Goal: Task Accomplishment & Management: Manage account settings

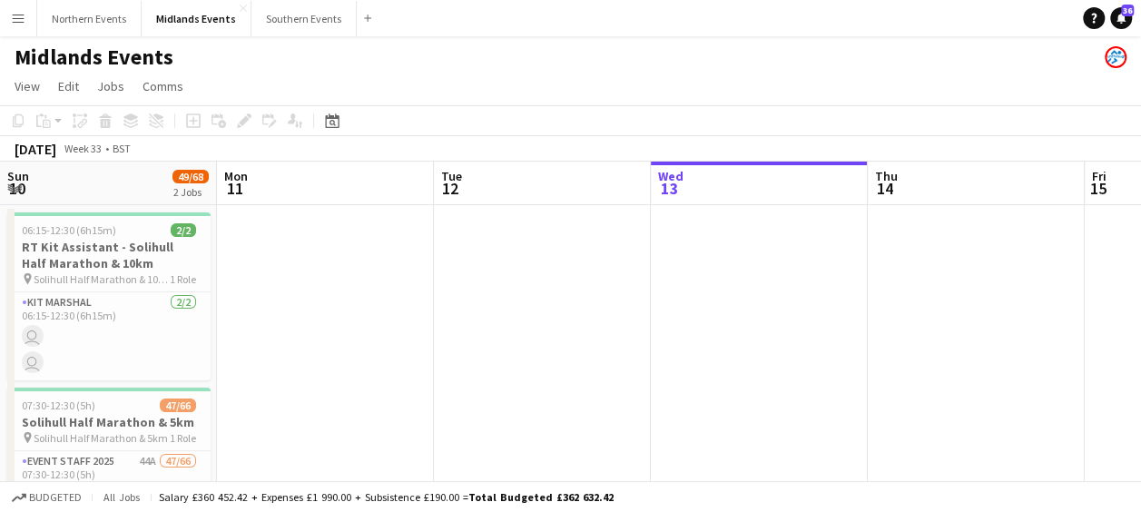
scroll to position [0, 434]
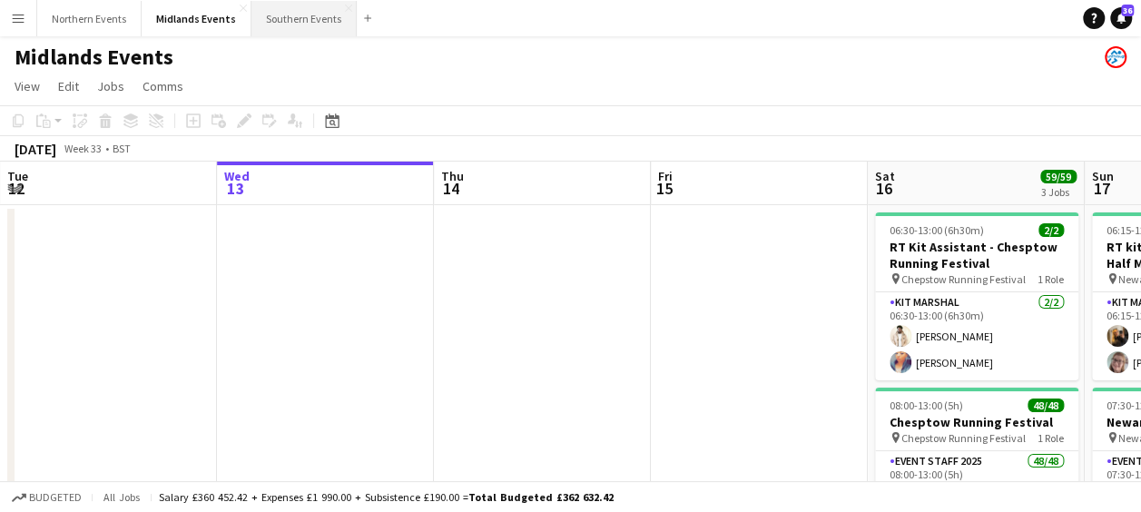
click at [312, 25] on button "Southern Events Close" at bounding box center [303, 18] width 105 height 35
click at [289, 15] on button "Southern Events Close" at bounding box center [303, 18] width 105 height 35
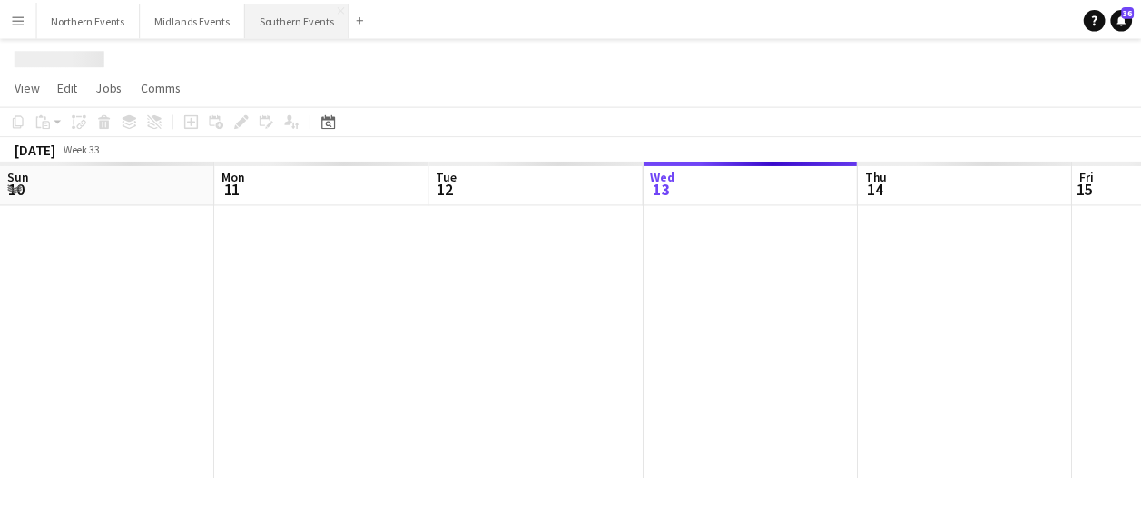
scroll to position [0, 434]
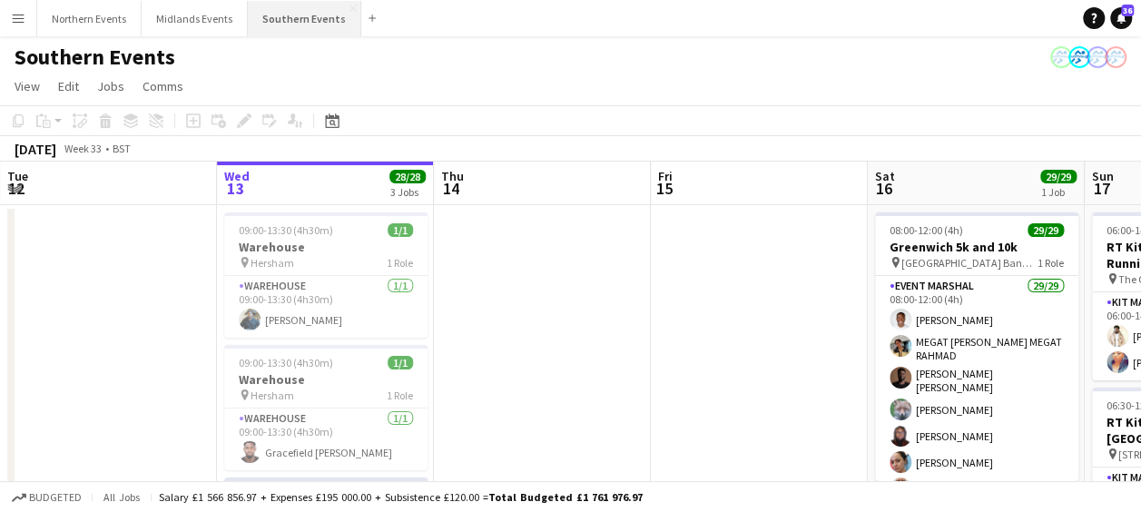
click at [326, 44] on div "Southern Events" at bounding box center [570, 53] width 1141 height 34
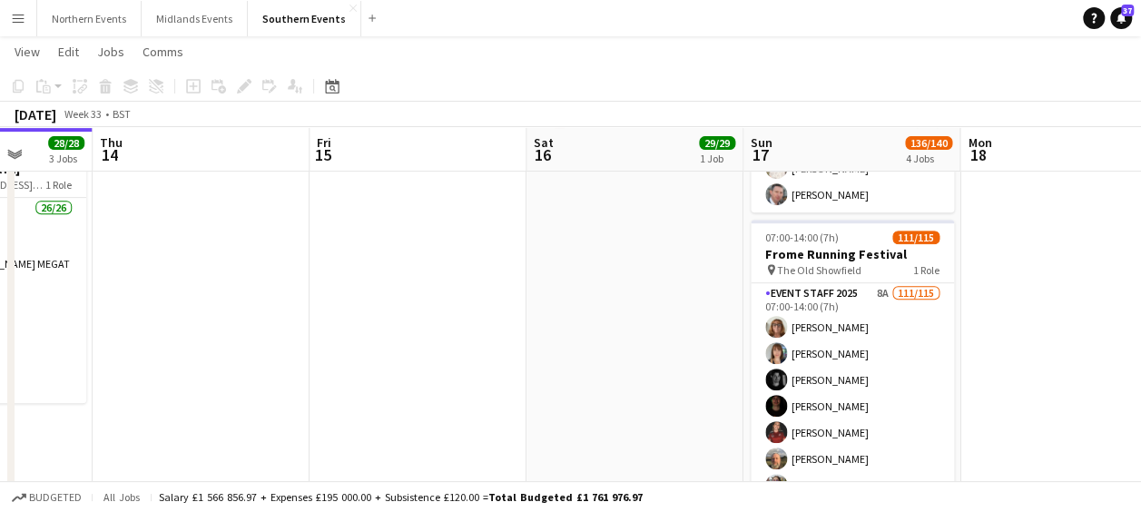
scroll to position [342, 0]
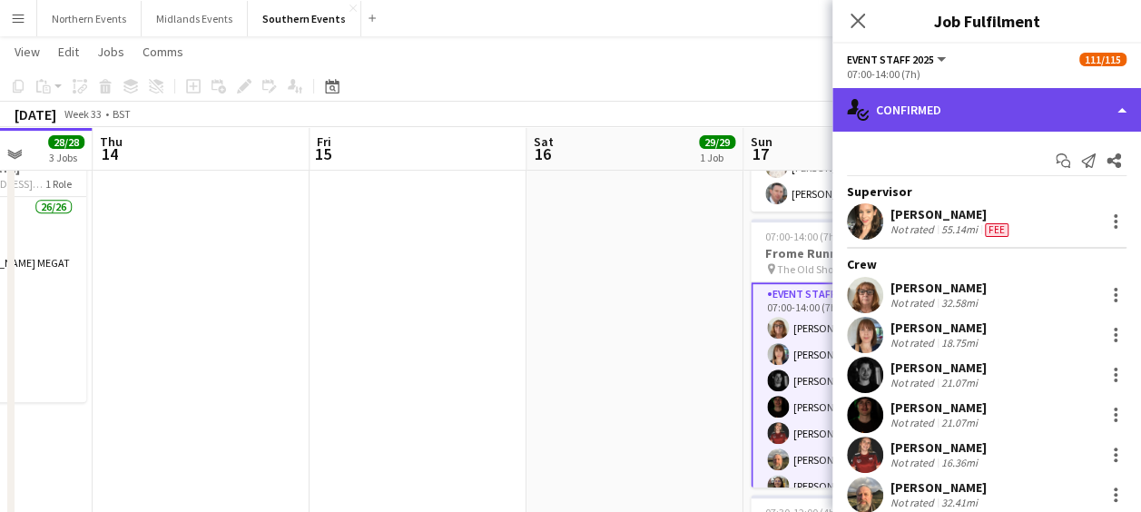
click at [961, 123] on div "single-neutral-actions-check-2 Confirmed" at bounding box center [986, 110] width 309 height 44
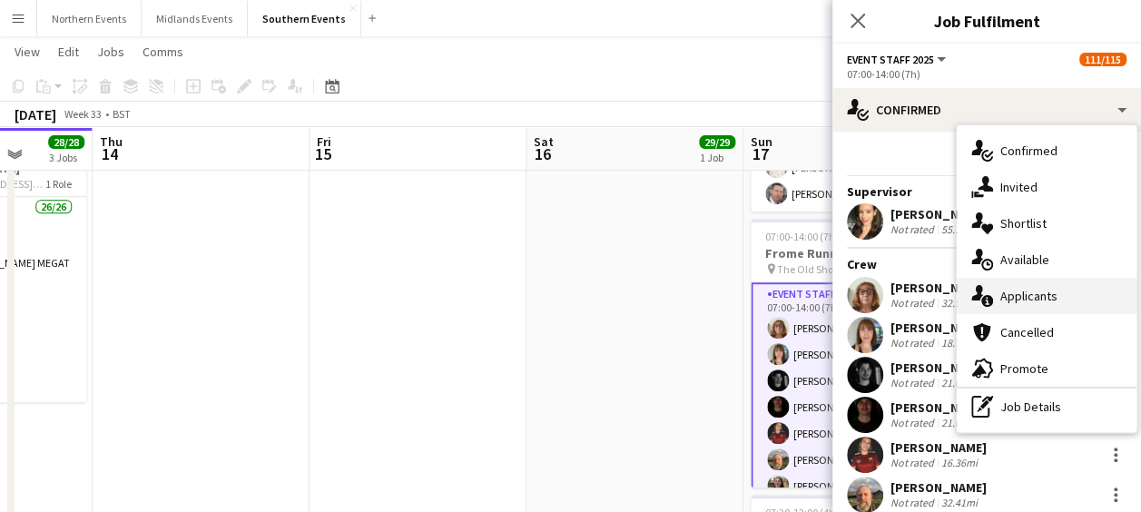
click at [998, 285] on div "single-neutral-actions-information Applicants" at bounding box center [1047, 296] width 180 height 36
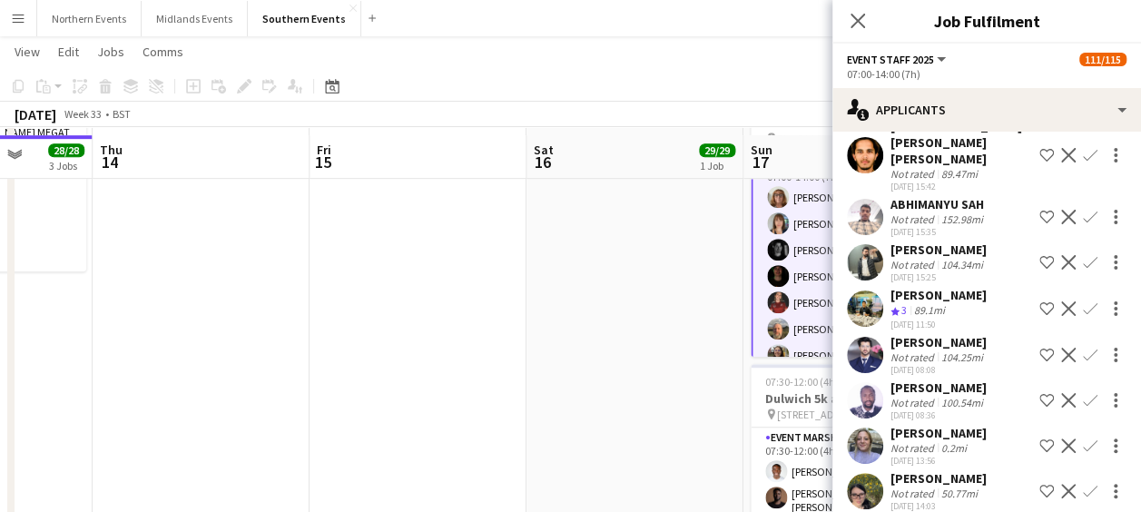
scroll to position [482, 0]
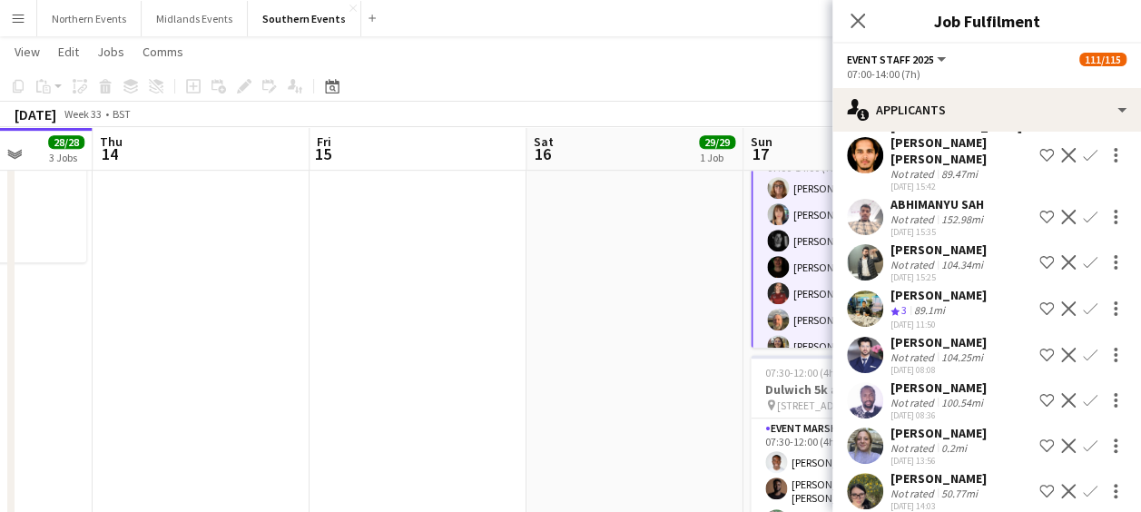
click at [1083, 438] on app-icon "Confirm" at bounding box center [1090, 445] width 15 height 15
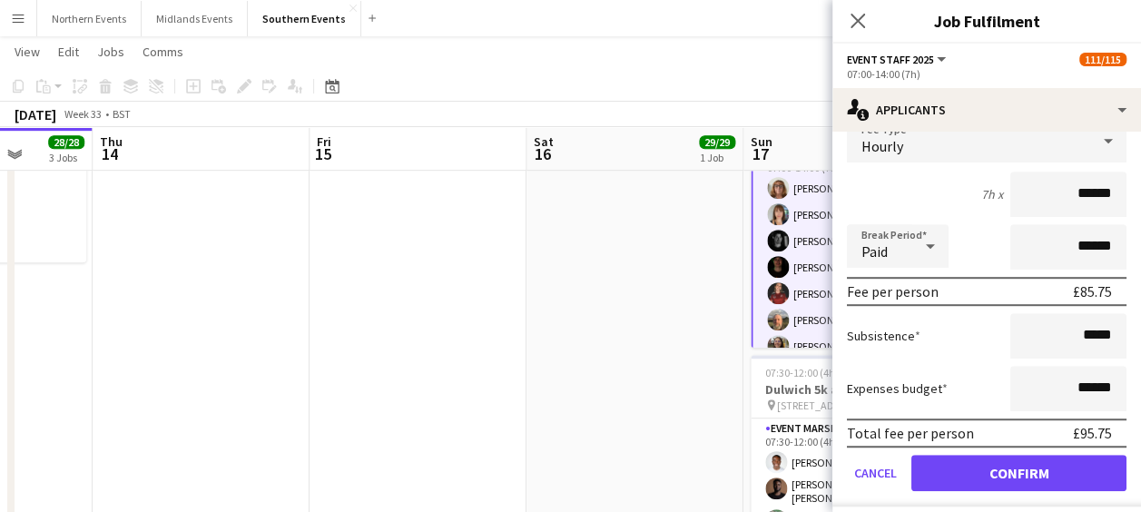
scroll to position [512, 0]
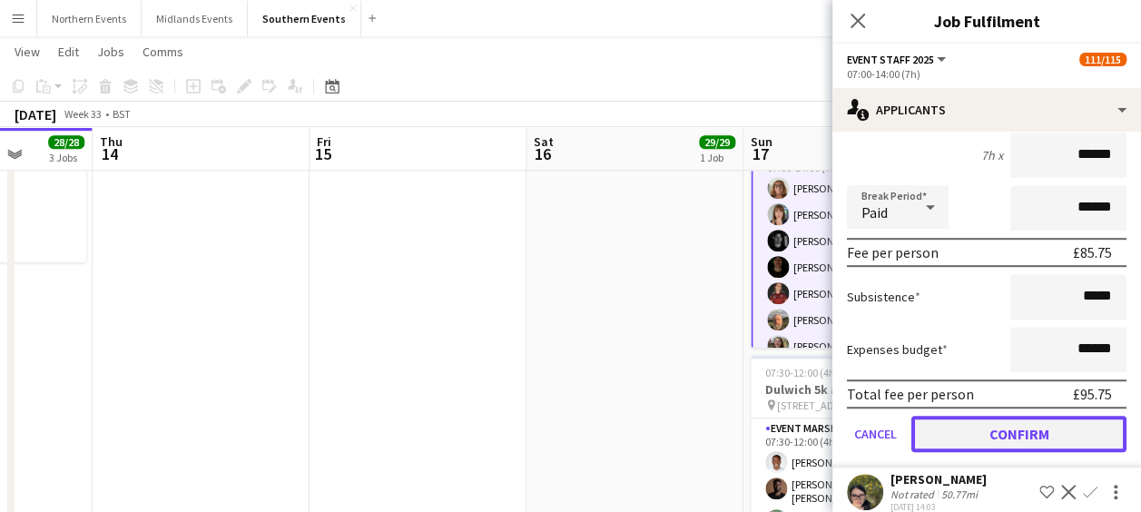
click at [1002, 416] on button "Confirm" at bounding box center [1018, 434] width 215 height 36
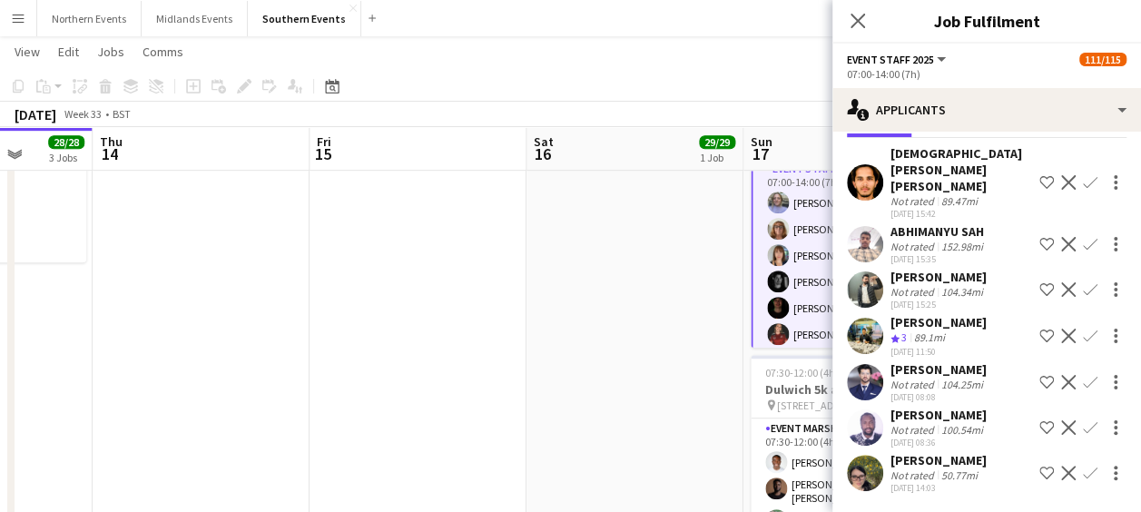
scroll to position [55, 0]
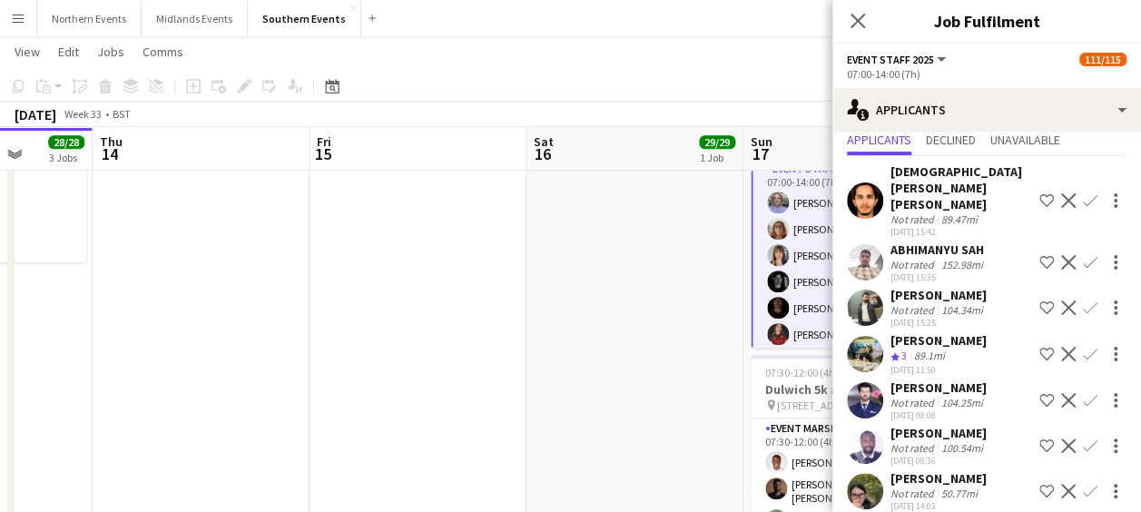
click at [1083, 484] on app-icon "Confirm" at bounding box center [1090, 491] width 15 height 15
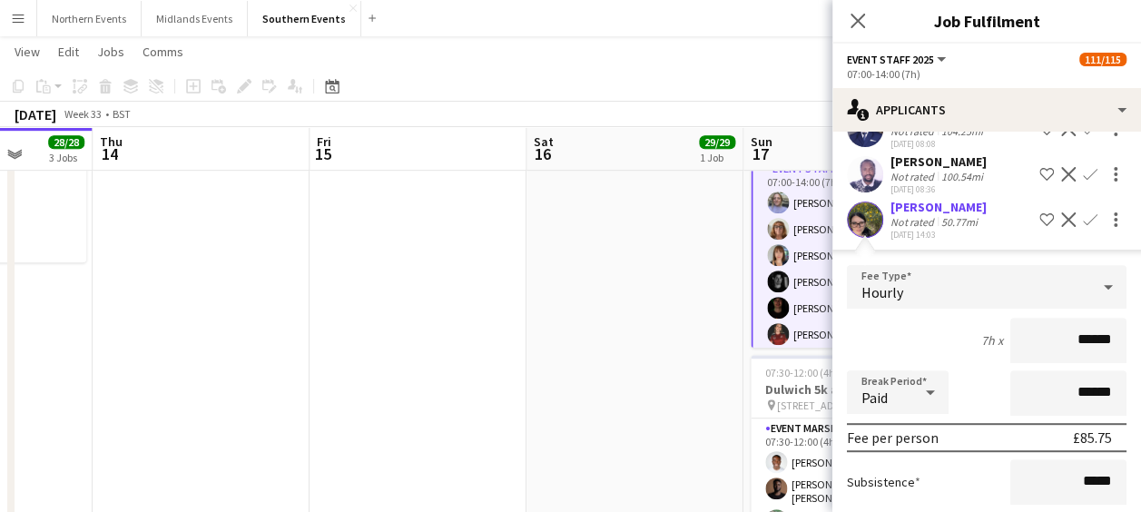
scroll to position [467, 0]
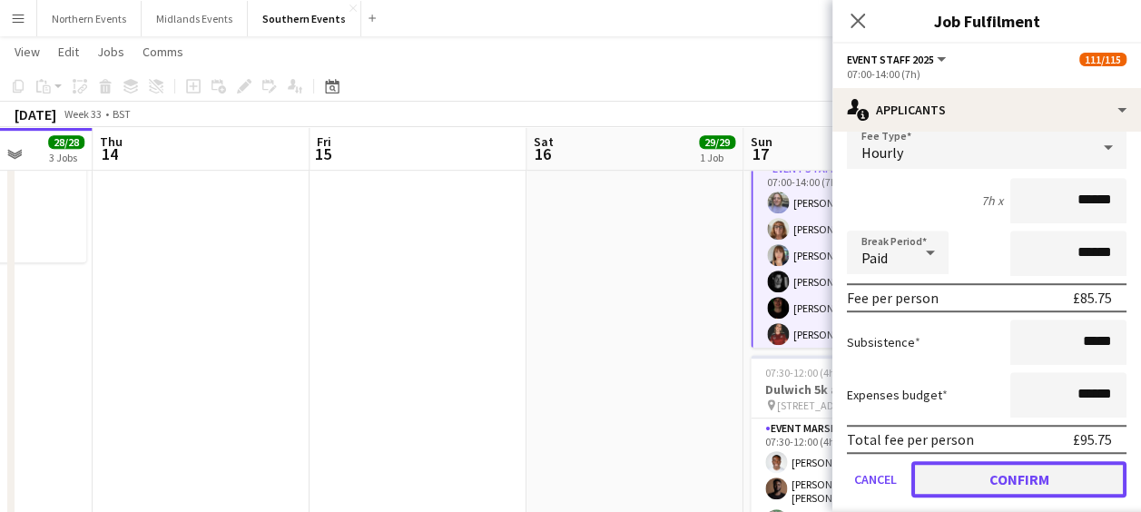
click at [1037, 461] on button "Confirm" at bounding box center [1018, 479] width 215 height 36
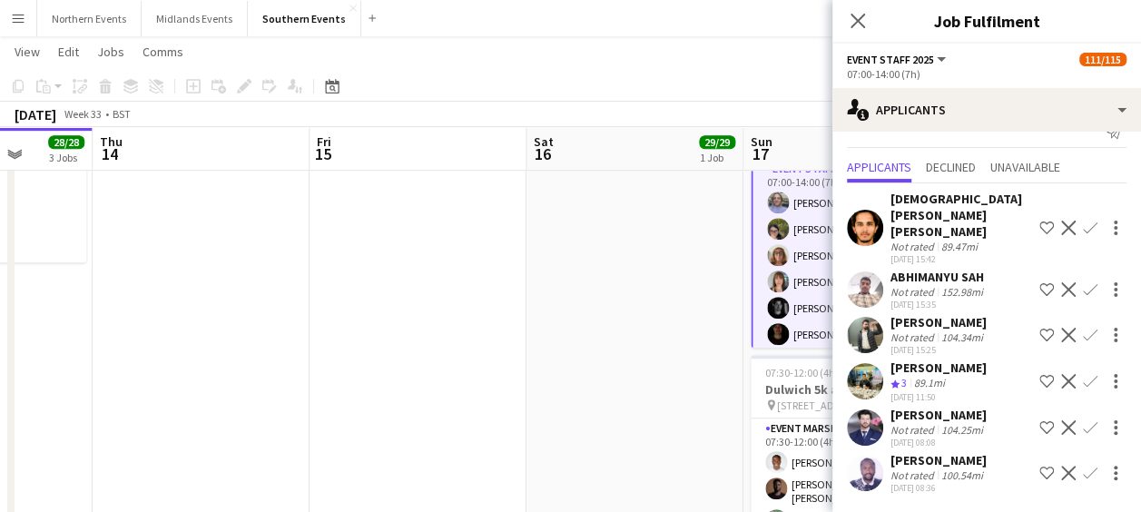
scroll to position [0, 0]
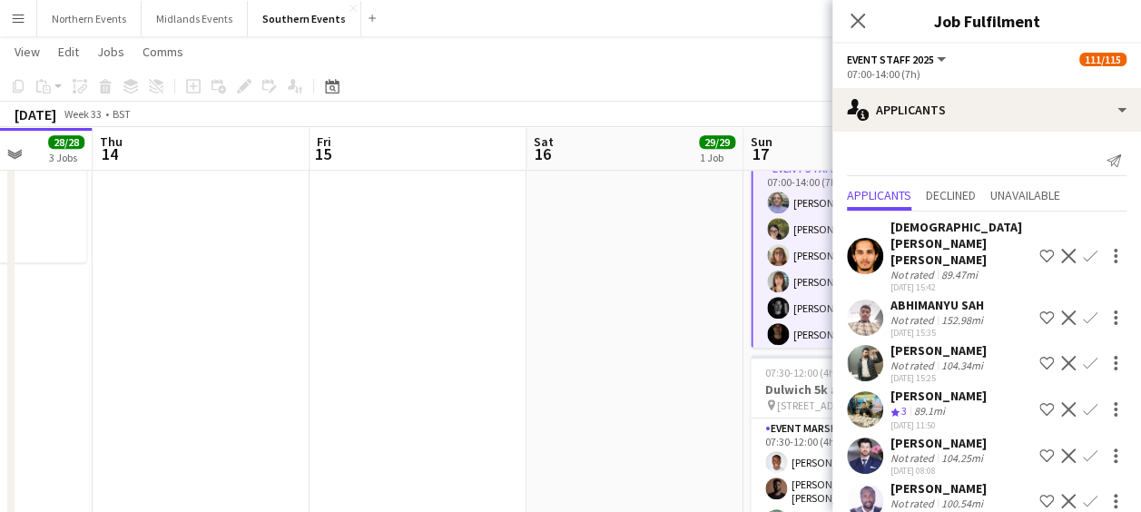
click at [644, 416] on app-date-cell "08:00-12:00 (4h) 29/29 Greenwich 5k and 10k pin Greenwich Park Bandstand 1 Role…" at bounding box center [634, 191] width 217 height 941
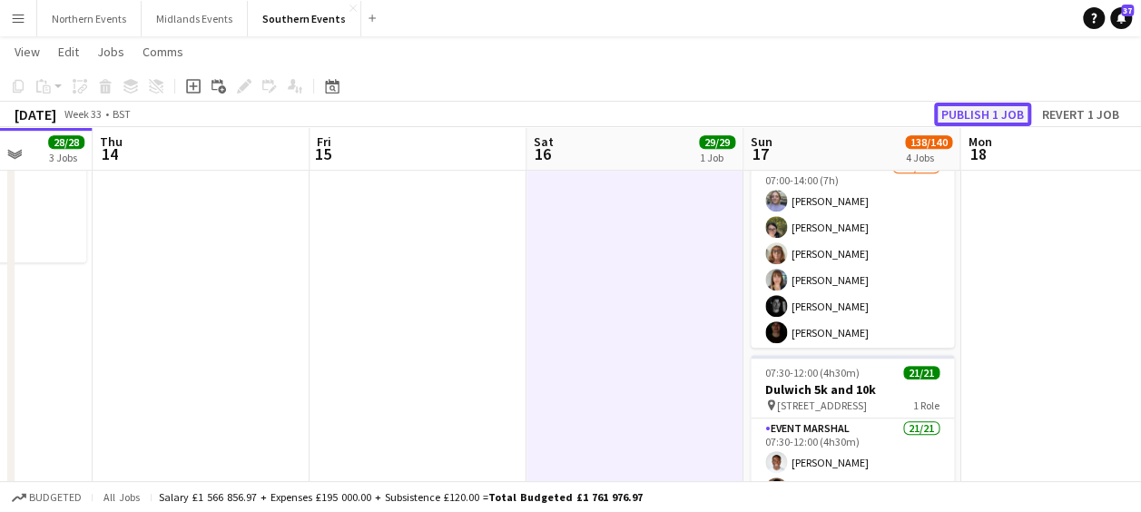
click at [987, 109] on button "Publish 1 job" at bounding box center [982, 115] width 97 height 24
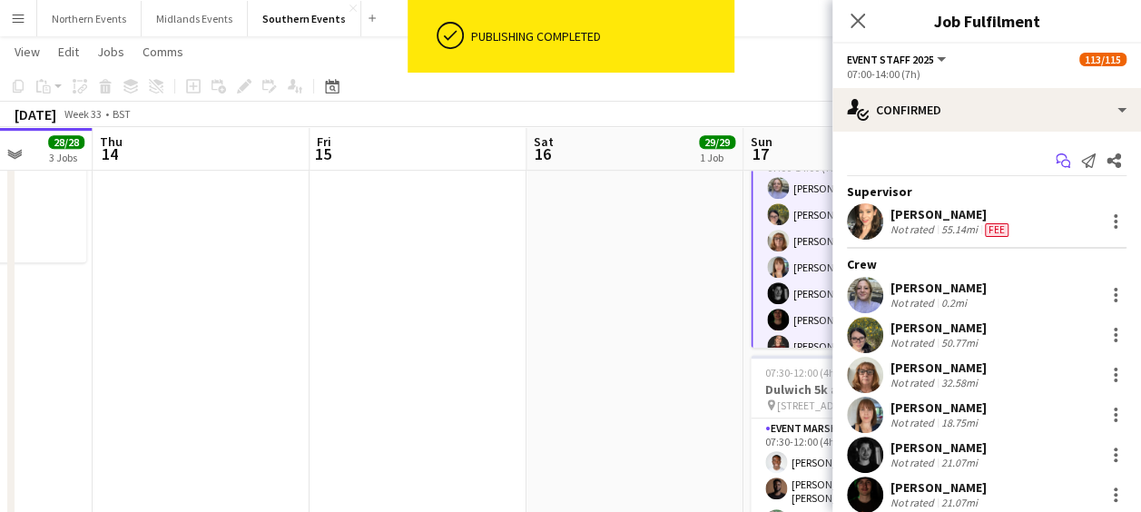
click at [1061, 162] on icon at bounding box center [1065, 164] width 9 height 9
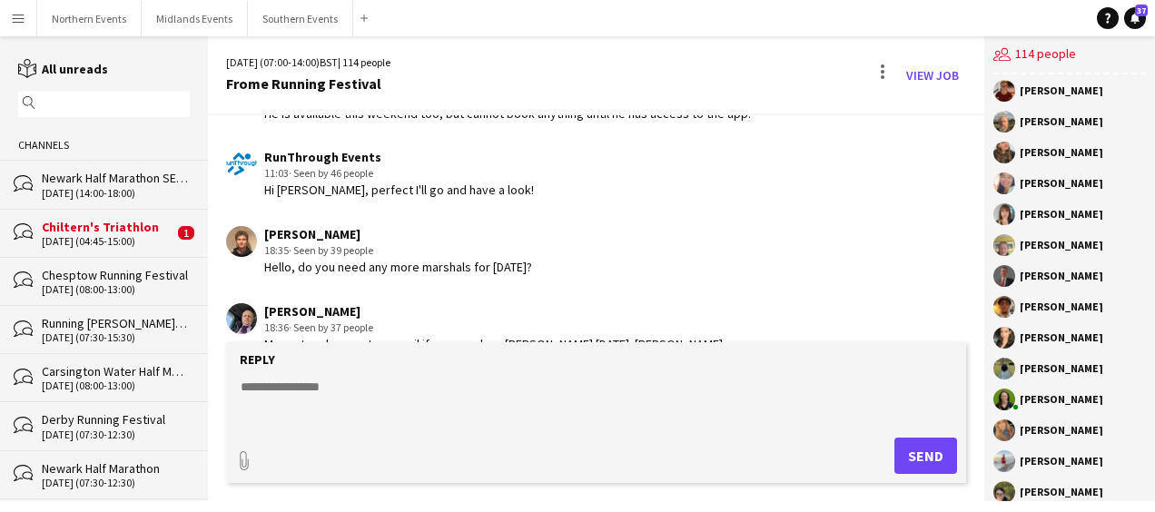
scroll to position [3110, 0]
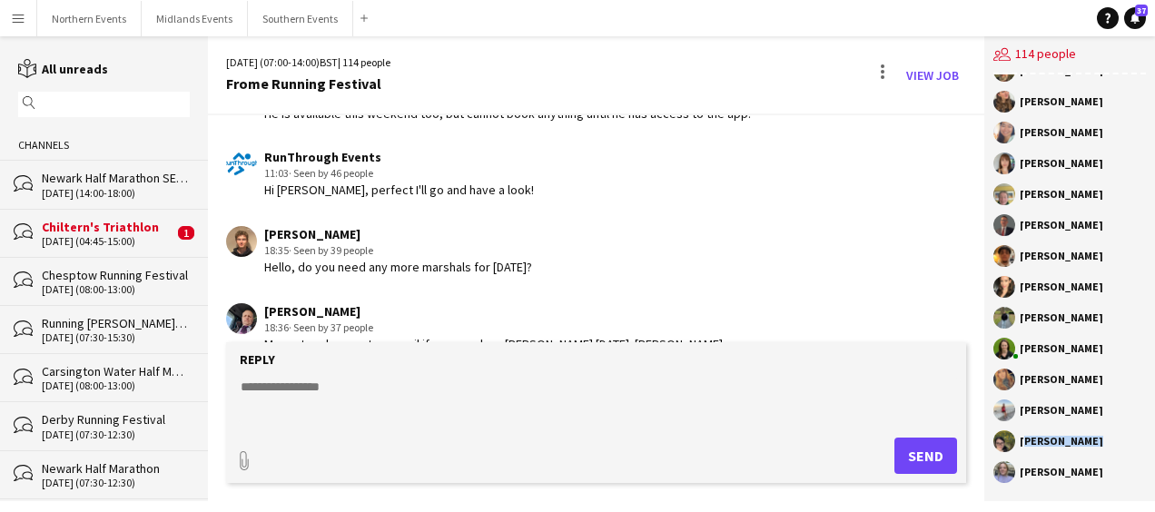
drag, startPoint x: 1019, startPoint y: 436, endPoint x: 1078, endPoint y: 443, distance: 59.4
click at [1078, 443] on div "[PERSON_NAME]" at bounding box center [1069, 441] width 152 height 22
copy div "[PERSON_NAME]"
click at [288, 15] on button "Southern Events Close" at bounding box center [300, 18] width 105 height 35
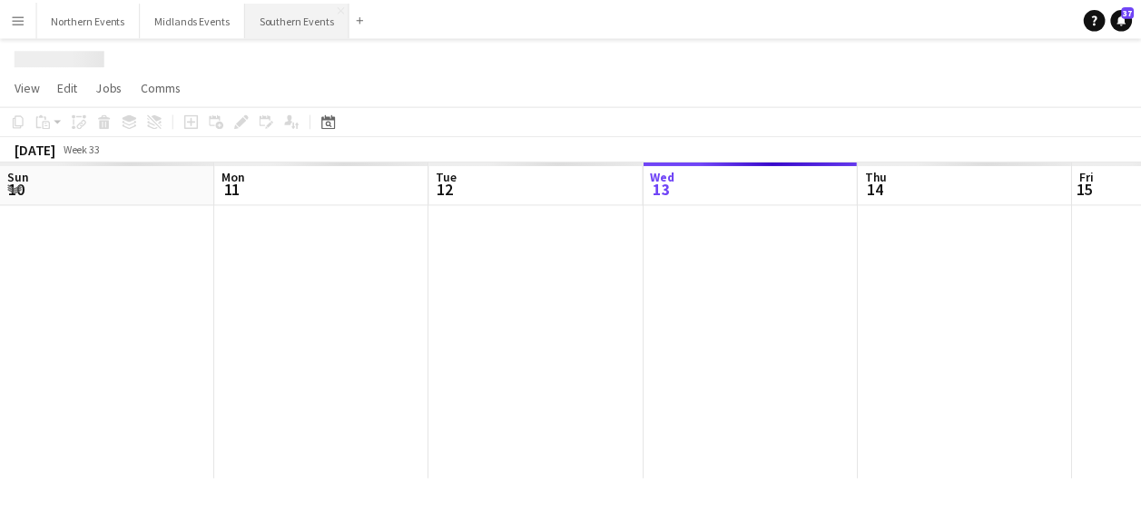
scroll to position [0, 434]
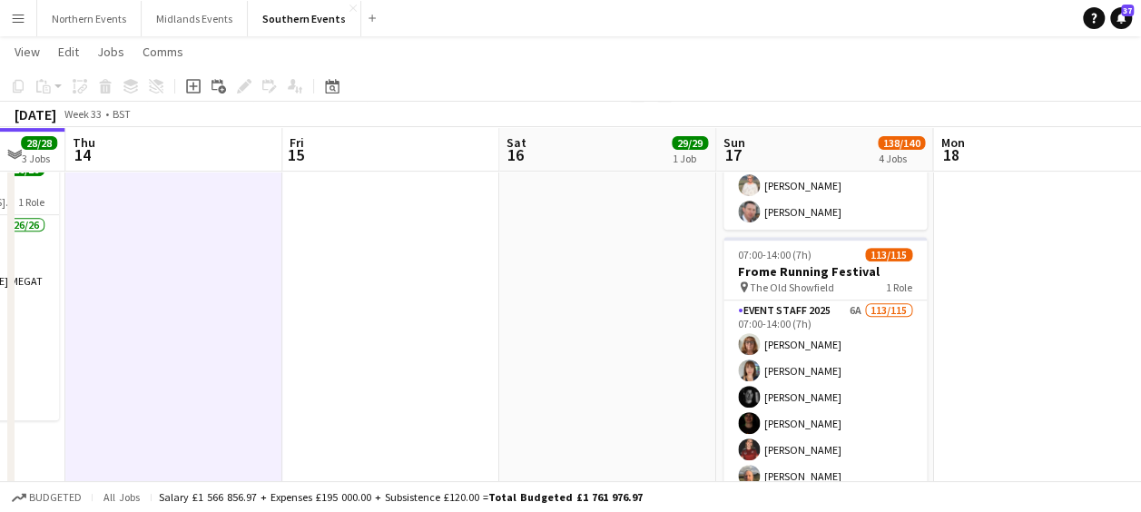
scroll to position [325, 0]
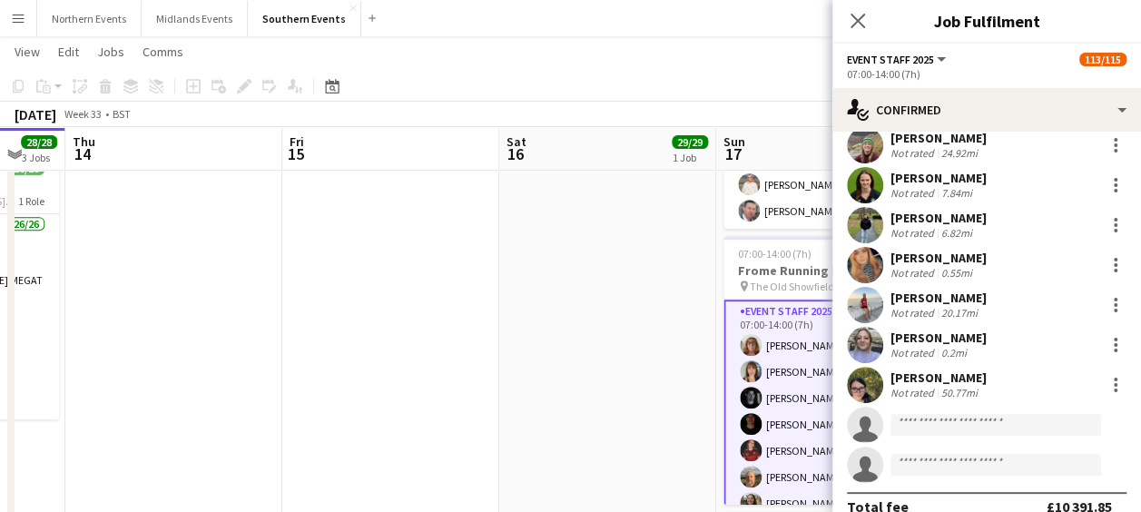
scroll to position [4351, 0]
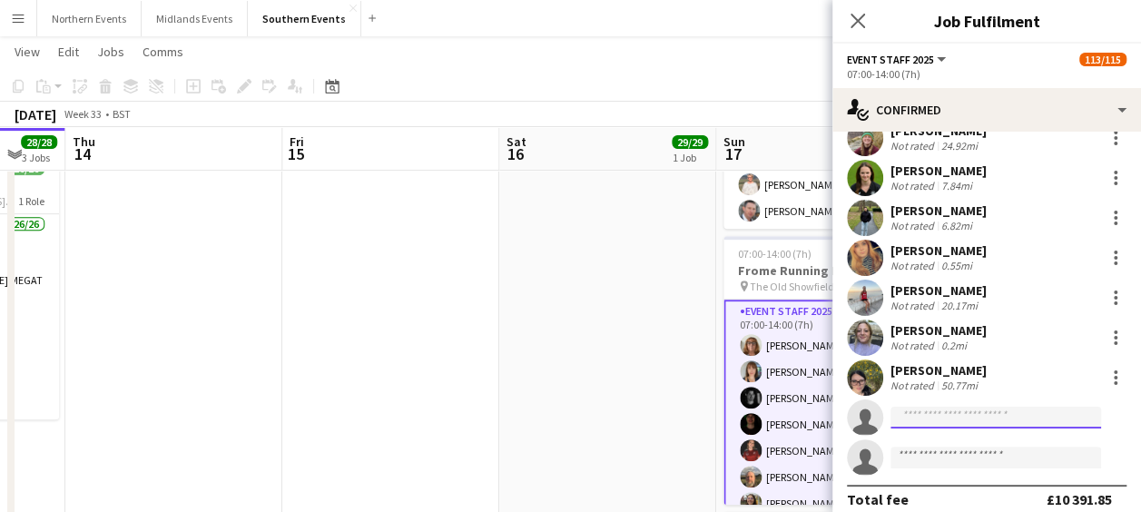
click at [905, 416] on input at bounding box center [995, 418] width 211 height 22
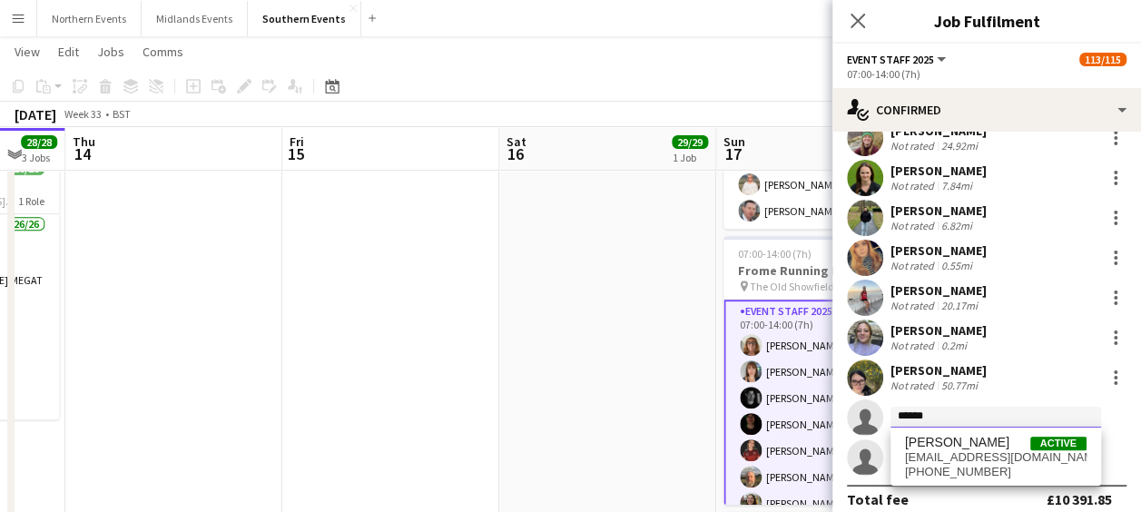
type input "******"
click at [942, 490] on div "Total fee £10 391.85" at bounding box center [987, 499] width 280 height 29
click at [933, 414] on input "******" at bounding box center [995, 418] width 211 height 22
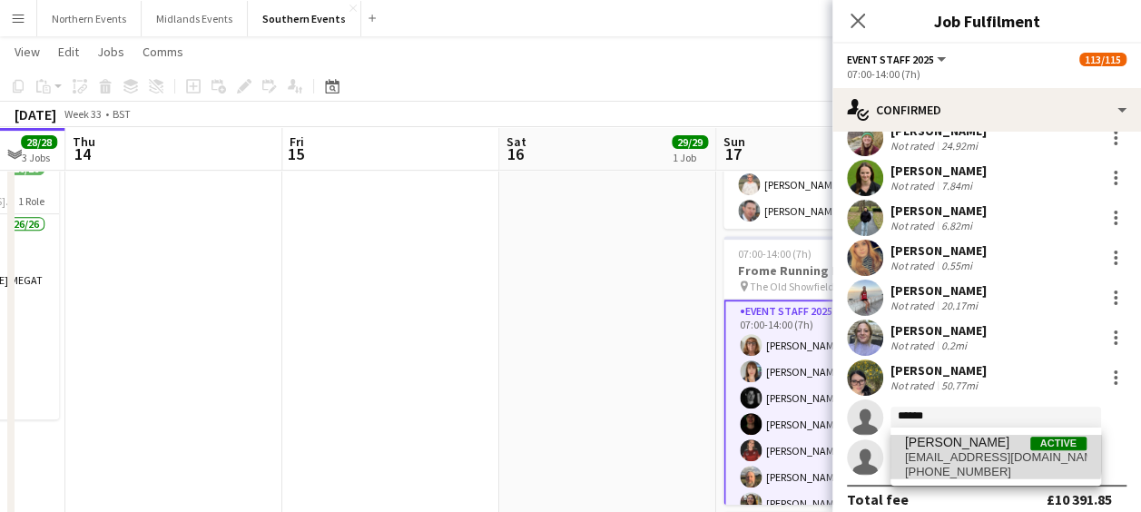
click at [937, 437] on span "[PERSON_NAME]" at bounding box center [957, 442] width 104 height 15
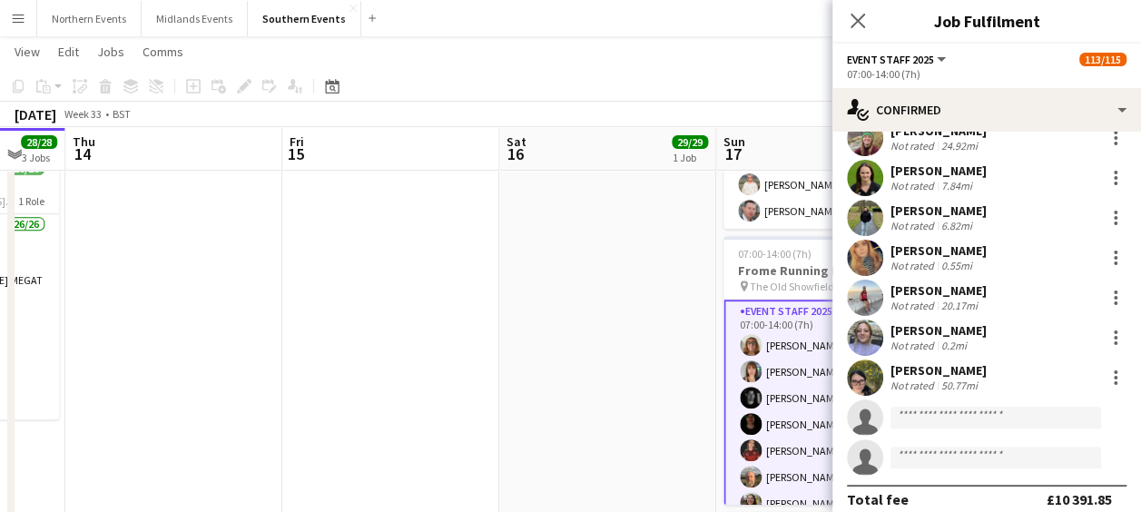
scroll to position [4390, 0]
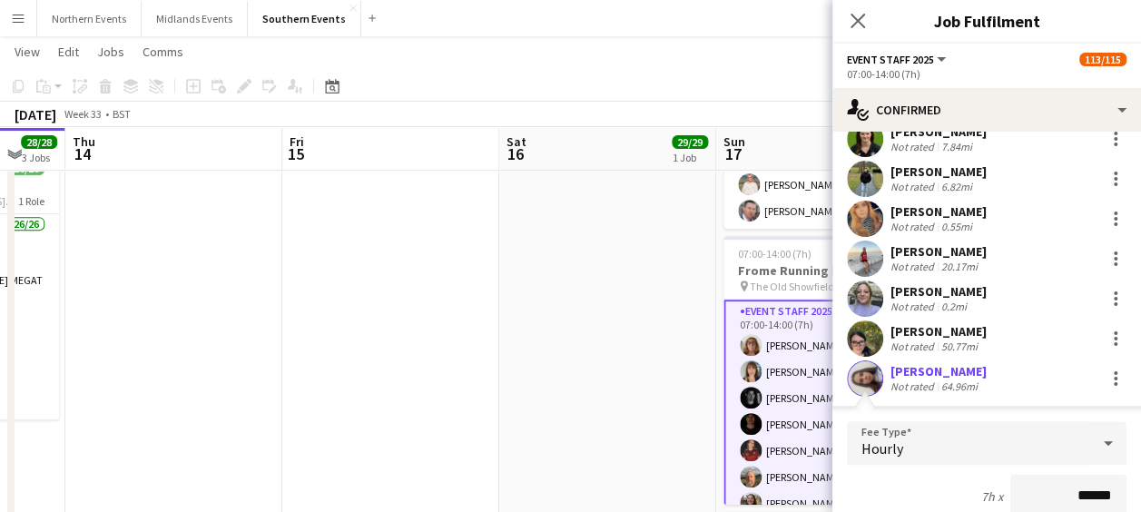
click at [865, 367] on app-user-avatar at bounding box center [865, 378] width 36 height 36
click at [854, 376] on app-user-avatar at bounding box center [865, 378] width 36 height 36
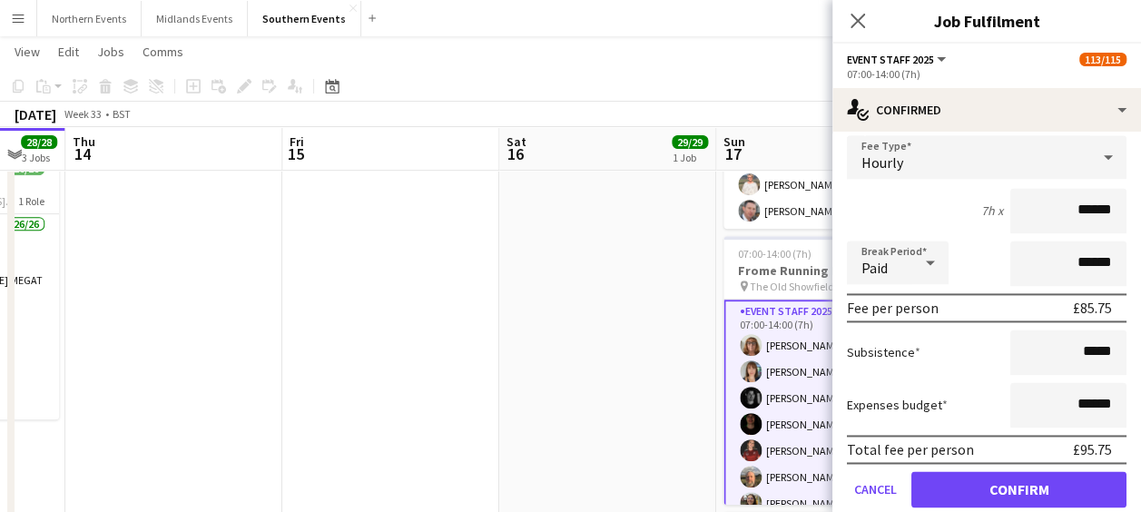
scroll to position [4713, 0]
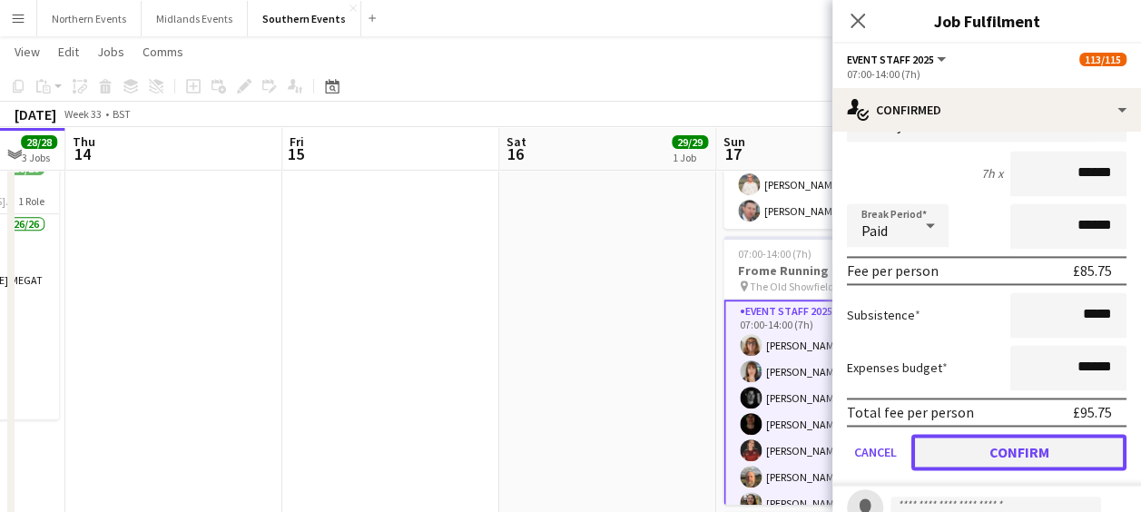
click at [1006, 450] on button "Confirm" at bounding box center [1018, 452] width 215 height 36
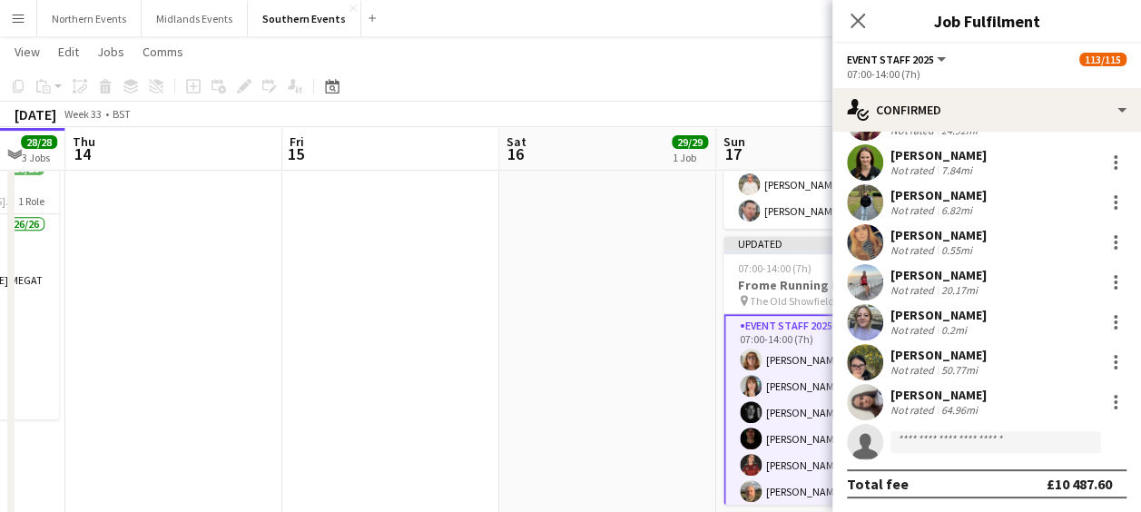
scroll to position [4366, 0]
click at [866, 399] on app-user-avatar at bounding box center [865, 402] width 36 height 36
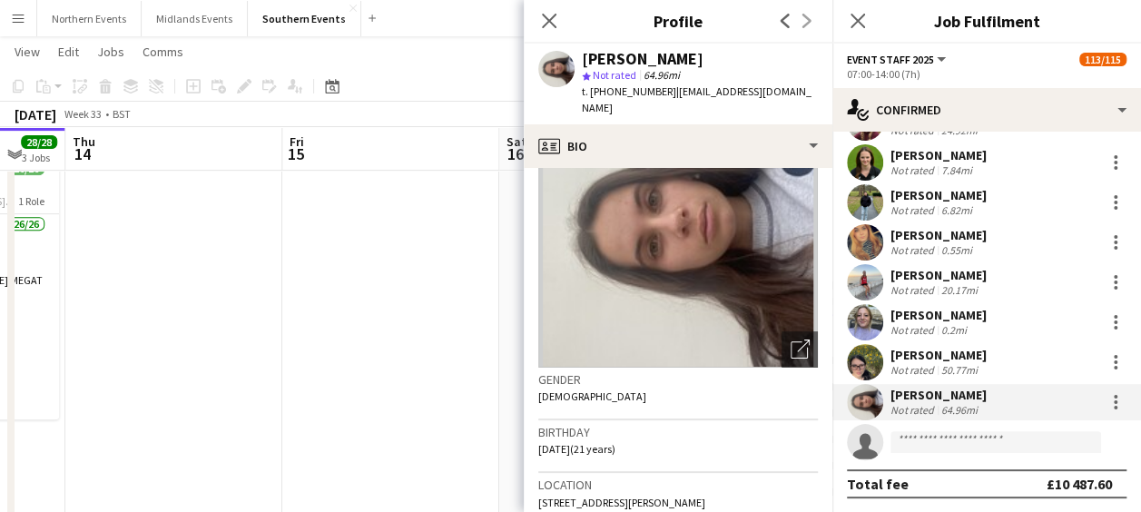
scroll to position [0, 0]
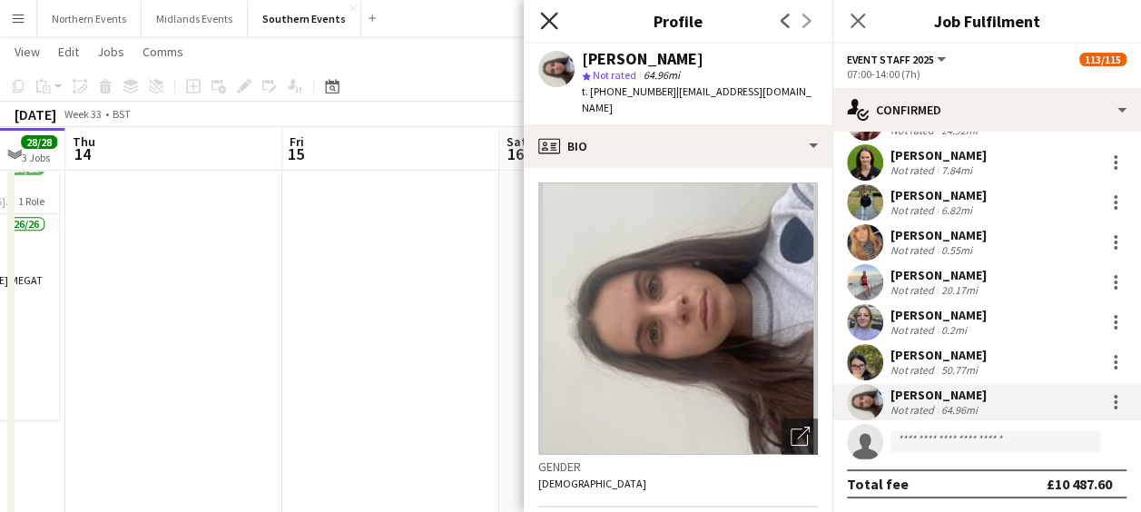
click at [549, 22] on icon at bounding box center [548, 20] width 17 height 17
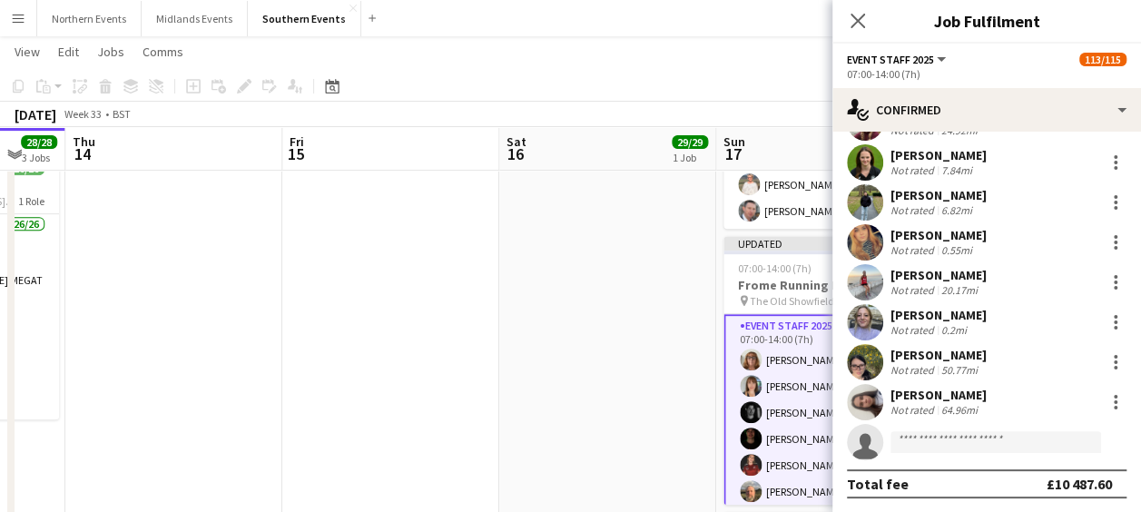
click at [516, 68] on app-page-menu "View Day view expanded Day view collapsed Month view Date picker Jump to [DATE]…" at bounding box center [570, 53] width 1141 height 34
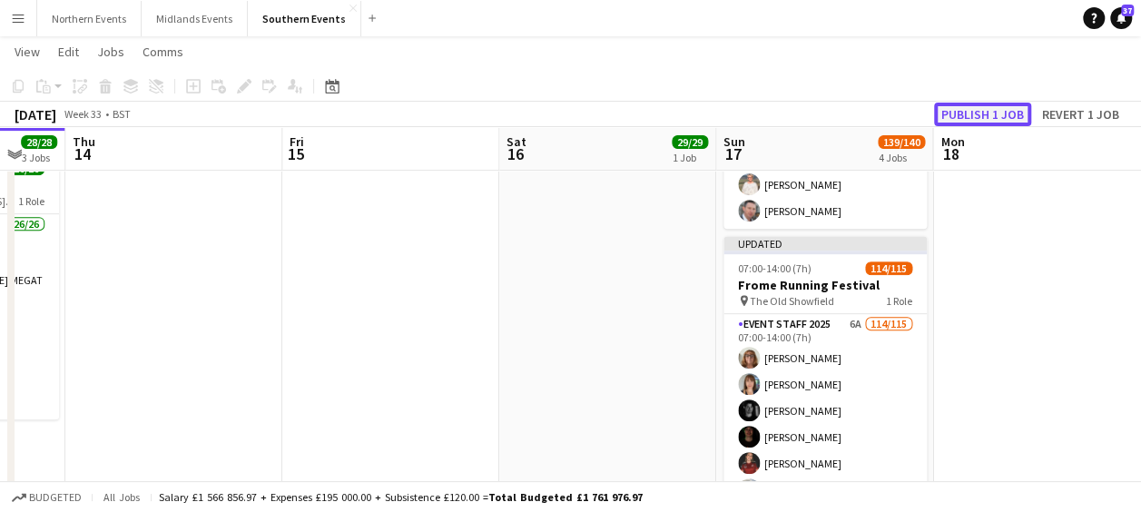
click at [956, 116] on button "Publish 1 job" at bounding box center [982, 115] width 97 height 24
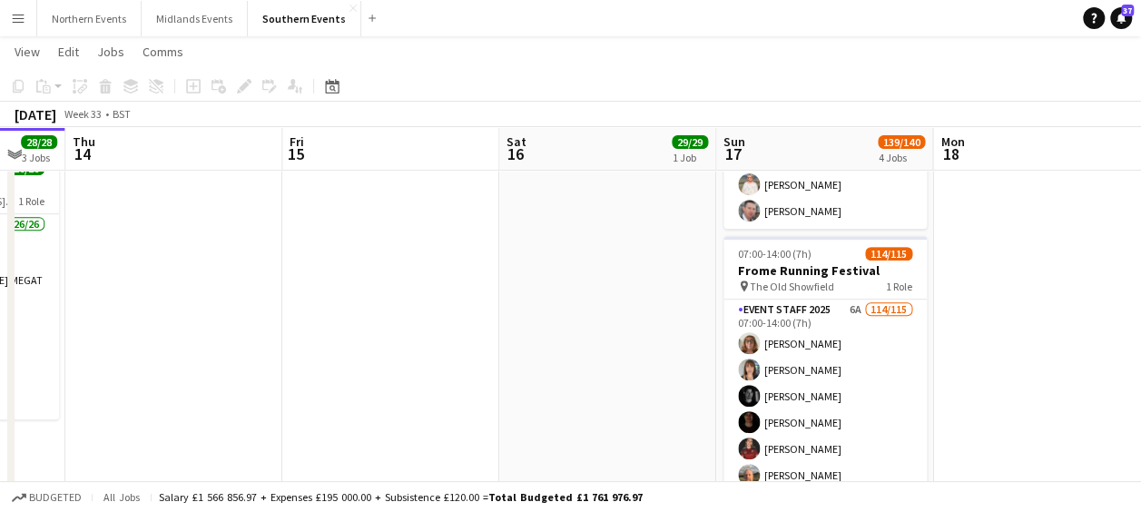
click at [23, 26] on button "Menu" at bounding box center [18, 18] width 36 height 36
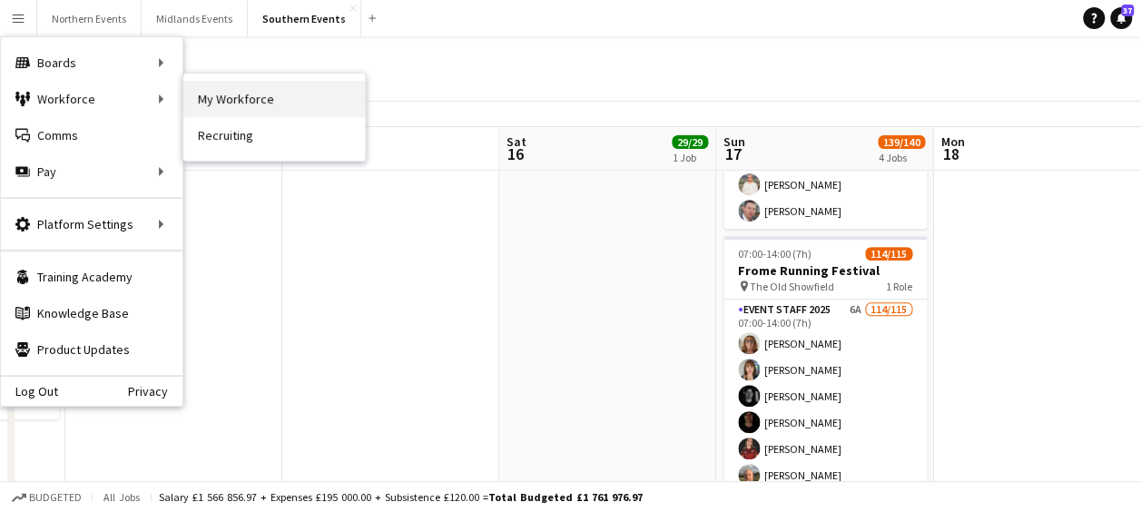
click at [183, 94] on link "My Workforce" at bounding box center [274, 99] width 182 height 36
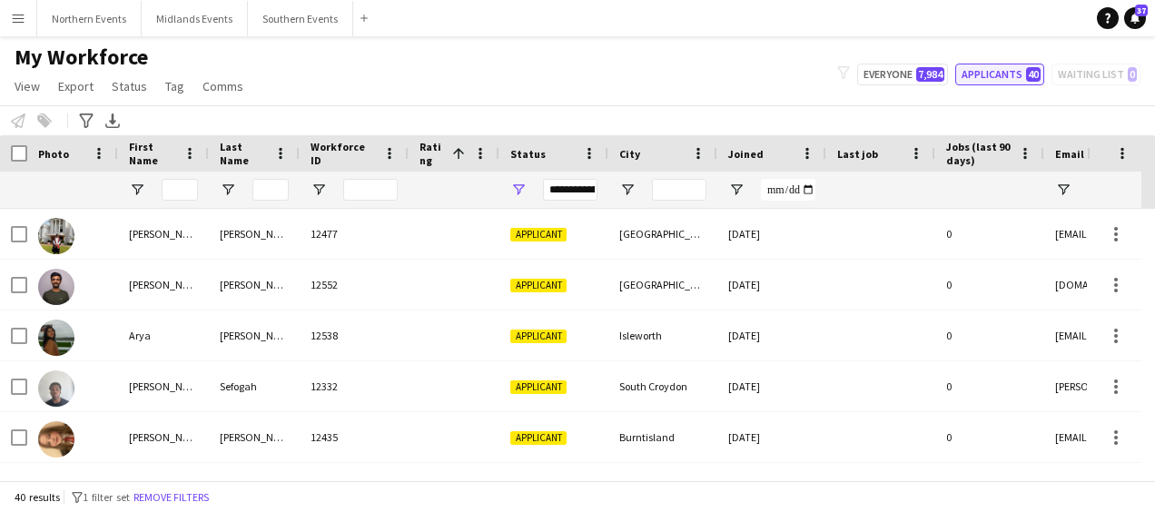
click at [1011, 74] on button "Applicants 40" at bounding box center [999, 75] width 89 height 22
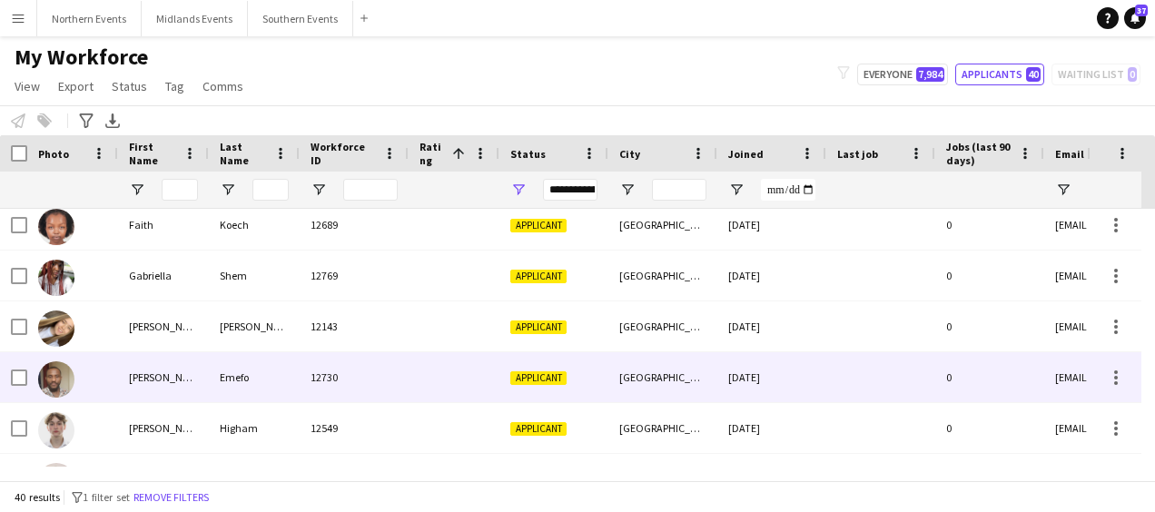
scroll to position [486, 0]
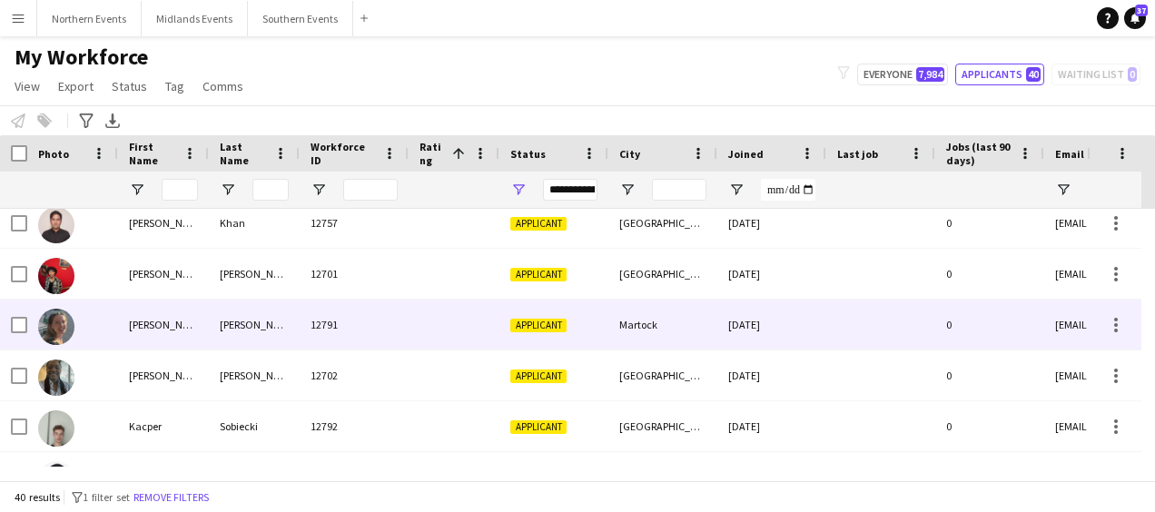
click at [661, 339] on div "Martock" at bounding box center [662, 325] width 109 height 50
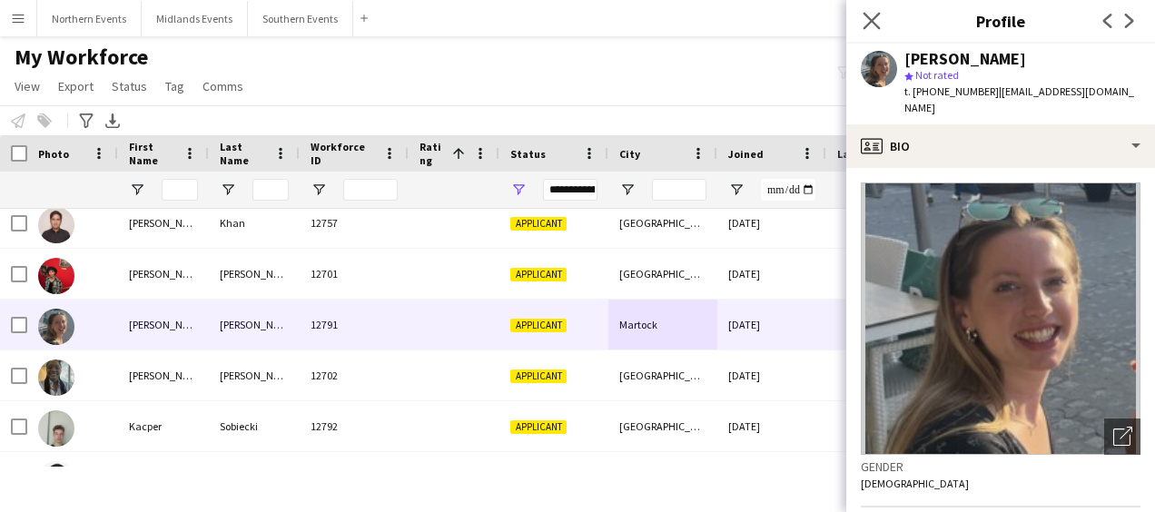
click at [877, 11] on app-icon "Close pop-in" at bounding box center [872, 21] width 26 height 26
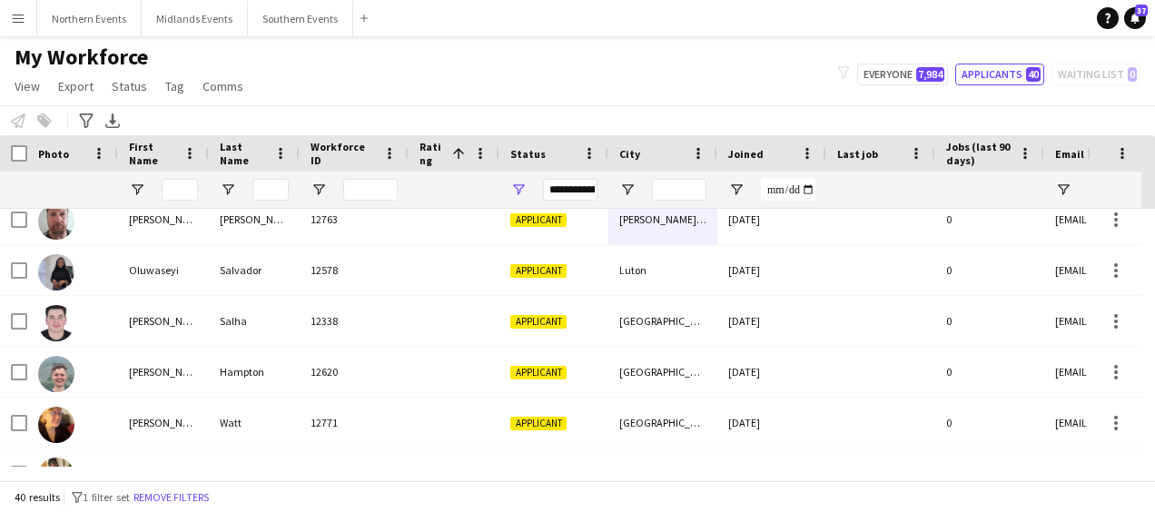
click at [662, 96] on div "My Workforce View Views Default view New view Update view Delete view Edit name…" at bounding box center [577, 75] width 1155 height 62
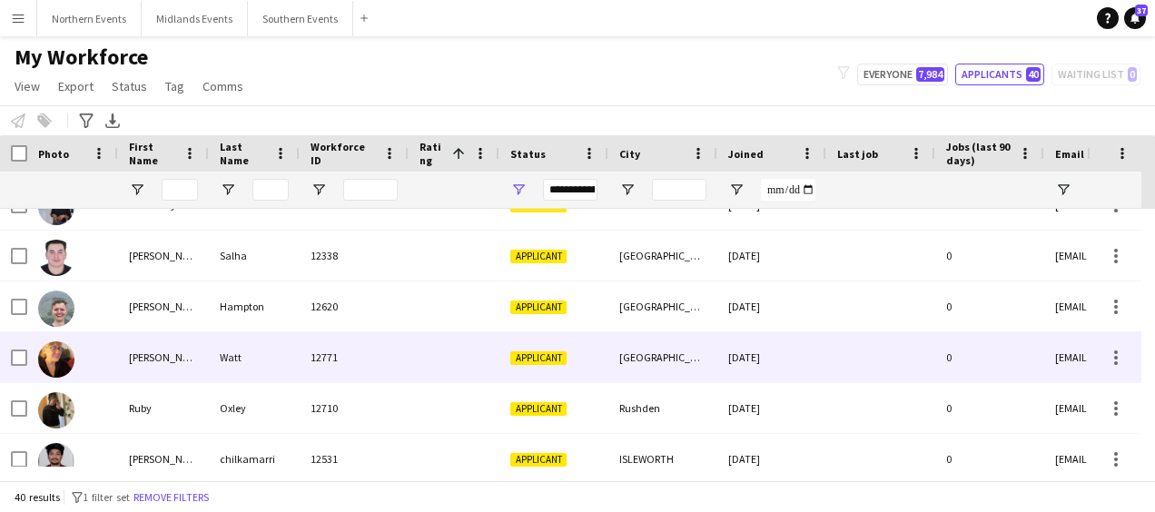
click at [628, 363] on div "[GEOGRAPHIC_DATA]" at bounding box center [662, 357] width 109 height 50
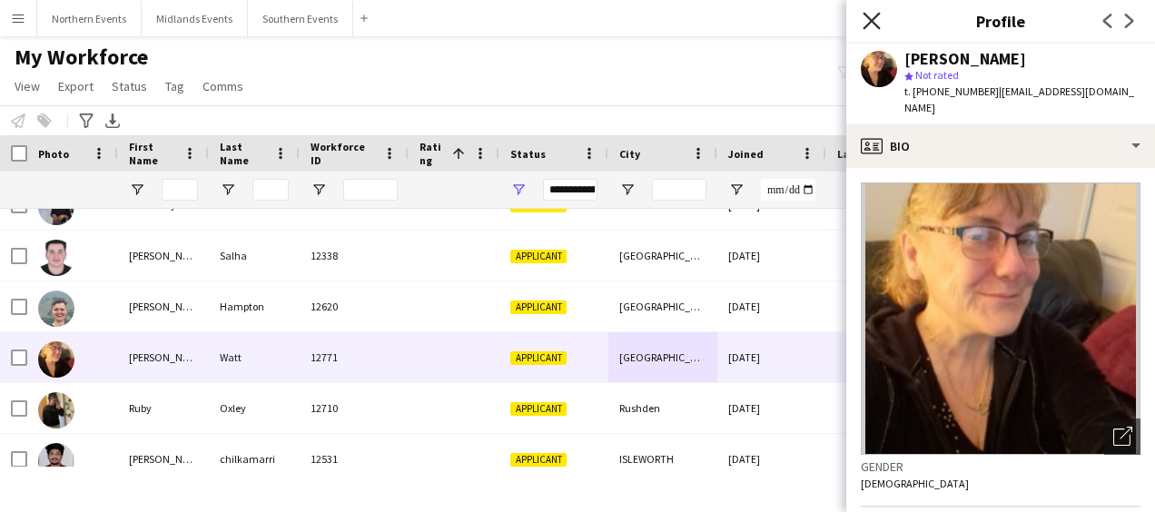
click at [873, 18] on icon at bounding box center [870, 20] width 17 height 17
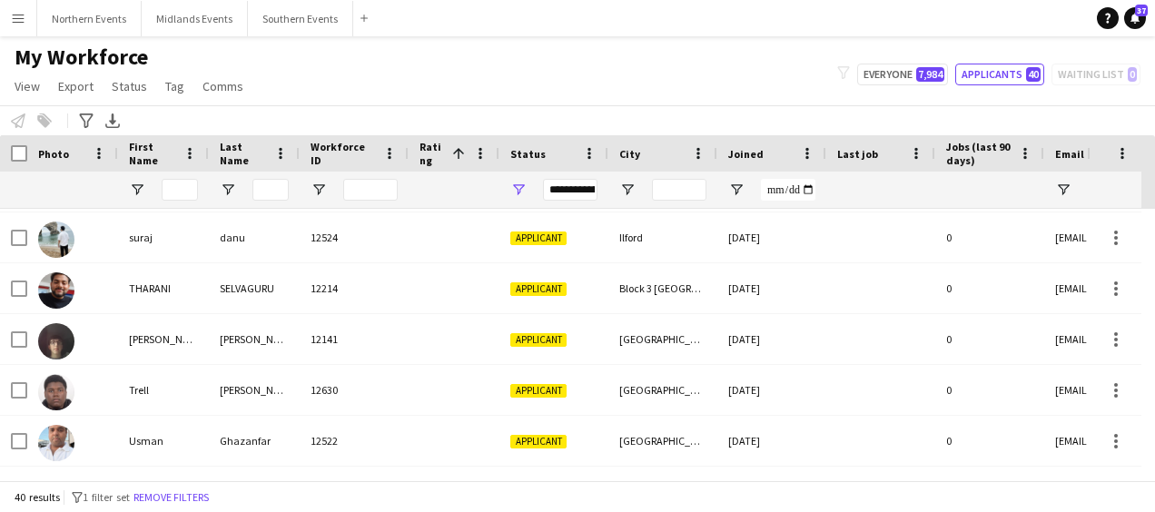
click at [560, 69] on div "My Workforce View Views Default view New view Update view Delete view Edit name…" at bounding box center [577, 75] width 1155 height 62
click at [283, 22] on button "Southern Events Close" at bounding box center [300, 18] width 105 height 35
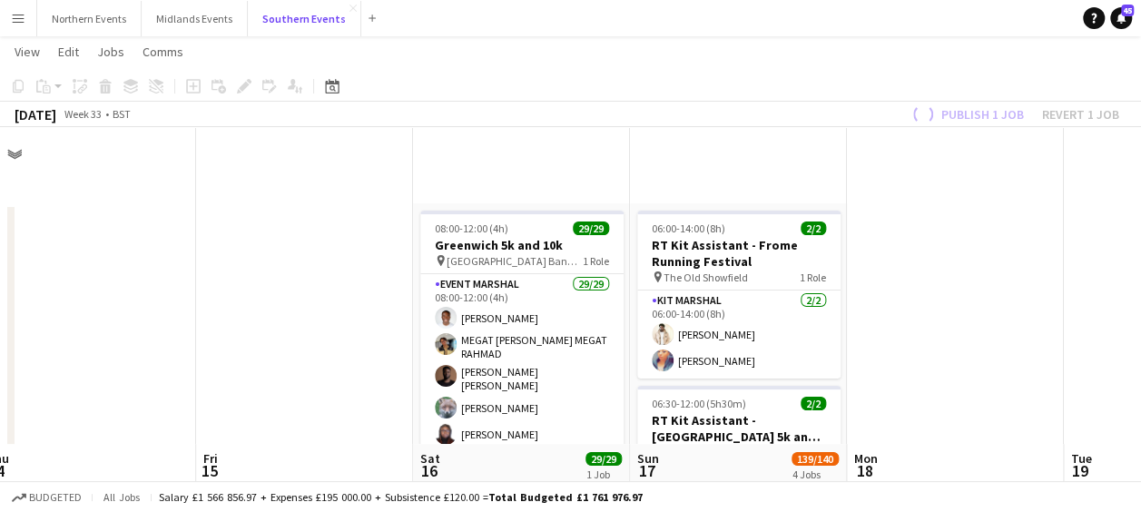
scroll to position [317, 0]
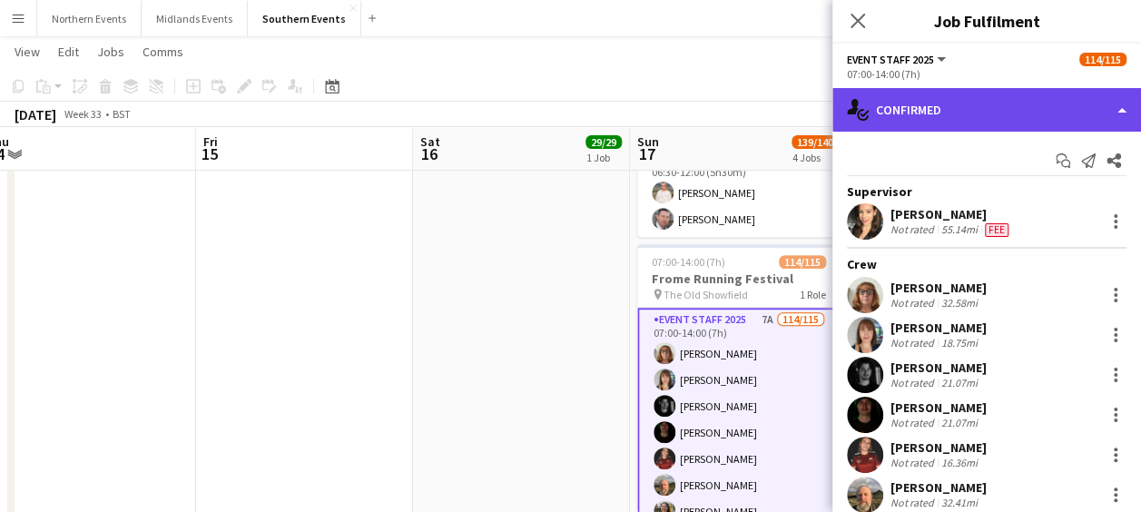
click at [966, 107] on div "single-neutral-actions-check-2 Confirmed" at bounding box center [986, 110] width 309 height 44
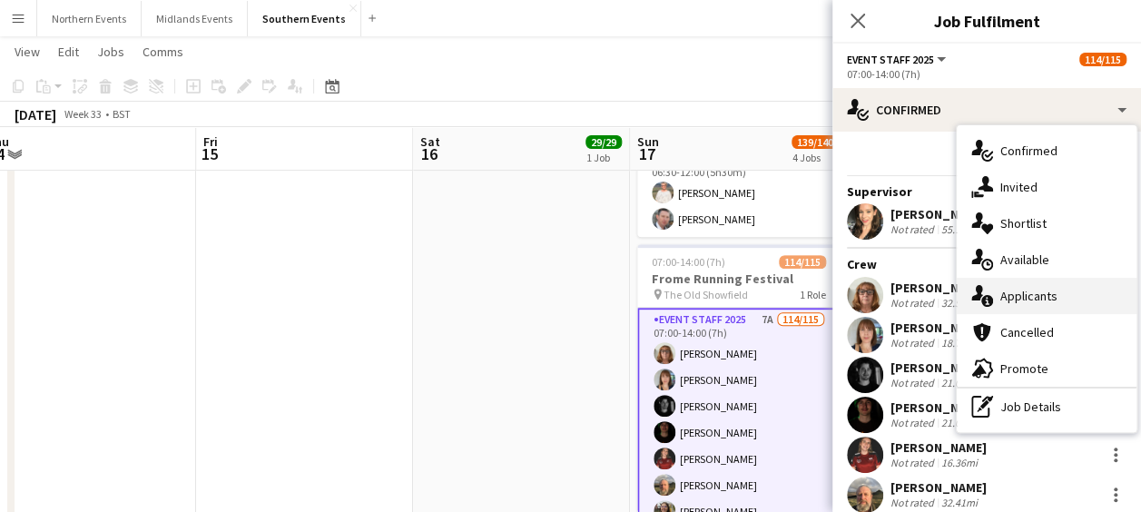
click at [1014, 304] on div "single-neutral-actions-information Applicants" at bounding box center [1047, 296] width 180 height 36
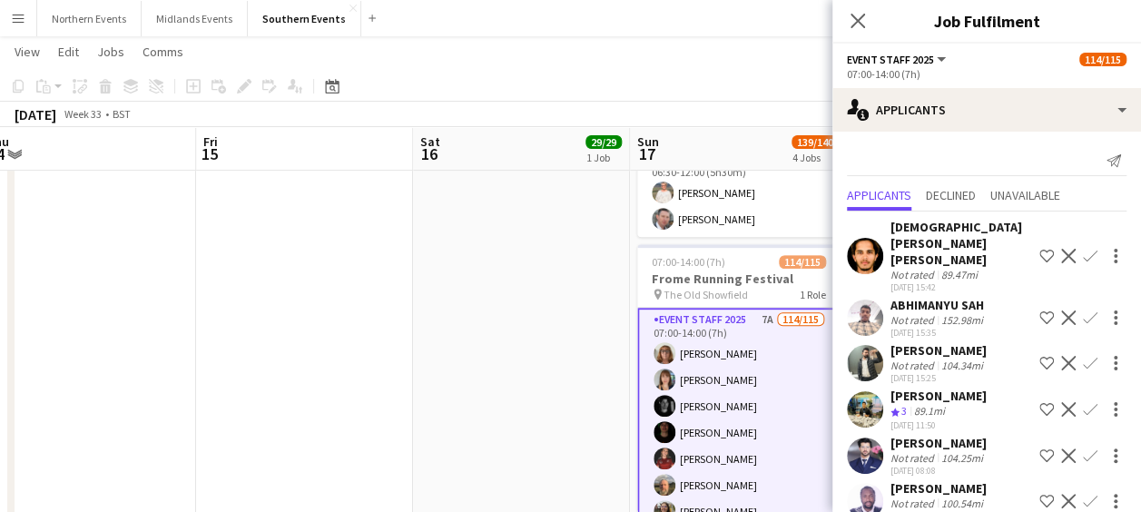
drag, startPoint x: 977, startPoint y: 341, endPoint x: 630, endPoint y: 69, distance: 440.9
click at [630, 69] on app-page-menu "View Day view expanded Day view collapsed Month view Date picker Jump to [DATE]…" at bounding box center [570, 53] width 1141 height 34
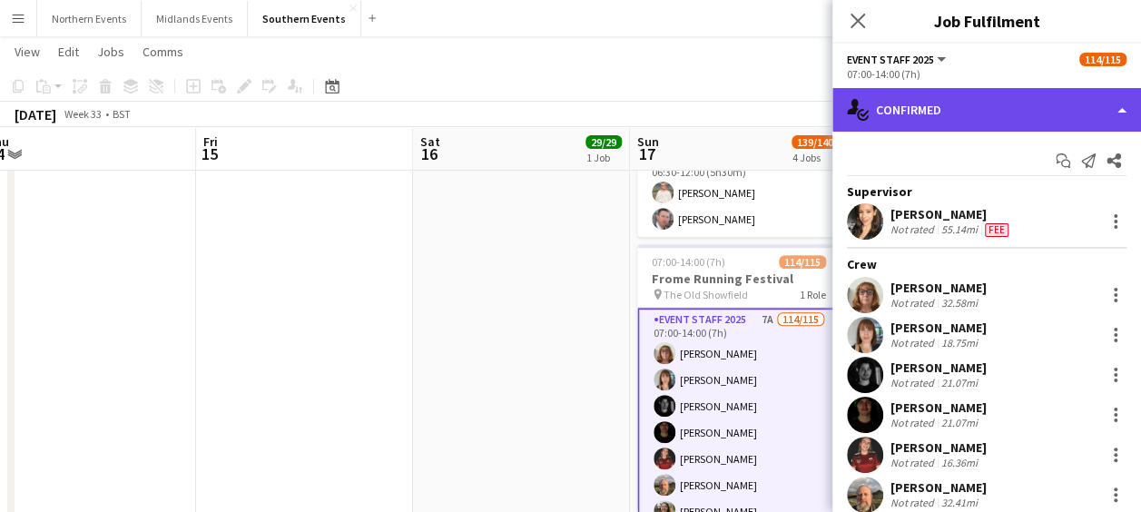
click at [1006, 89] on div "single-neutral-actions-check-2 Confirmed" at bounding box center [986, 110] width 309 height 44
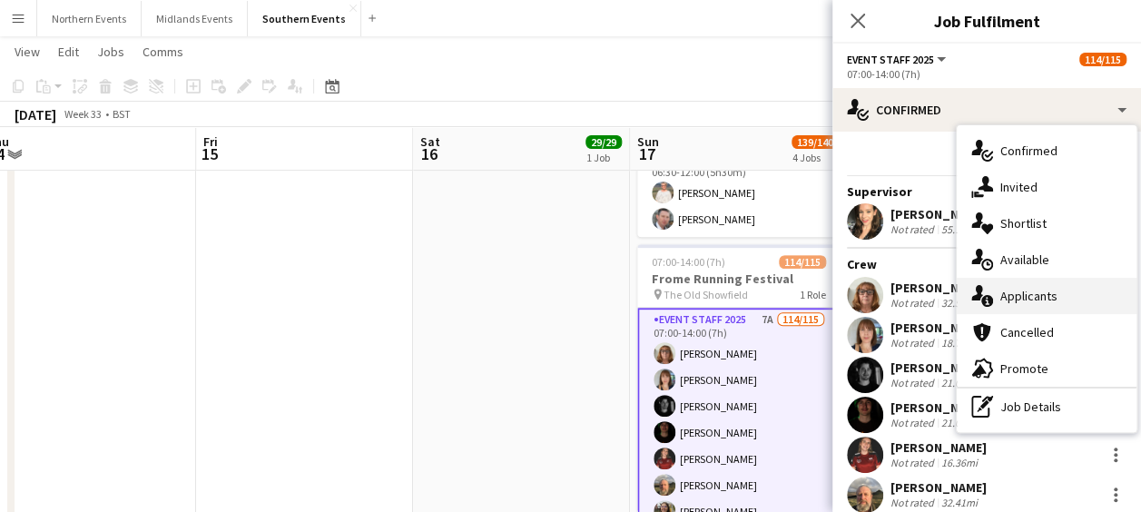
click at [1004, 295] on div "single-neutral-actions-information Applicants" at bounding box center [1047, 296] width 180 height 36
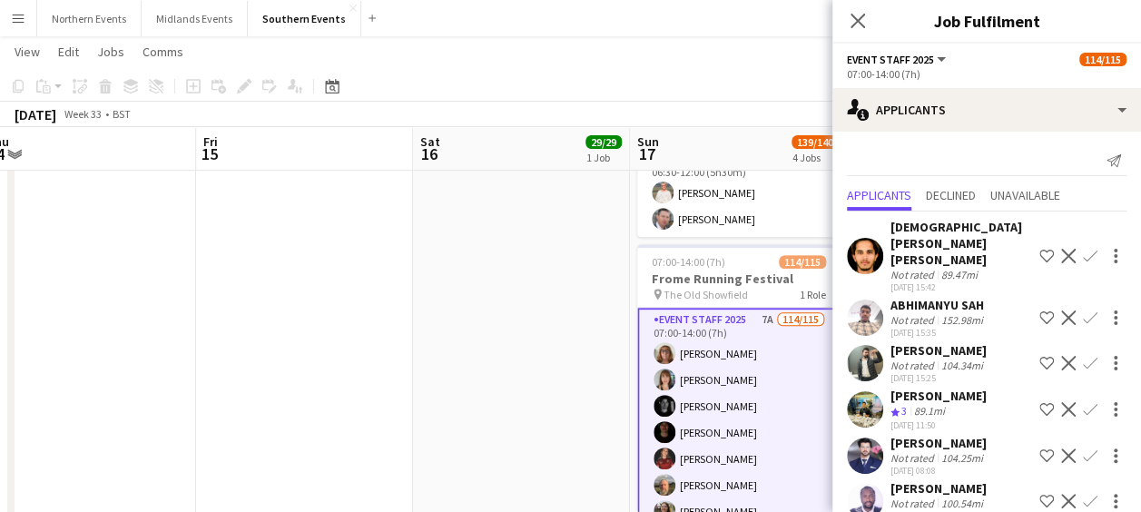
click at [1004, 297] on div "ABHIMANYU SAH Not rated 152.98mi [DATE] 15:35 Shortlist crew Decline Confirm" at bounding box center [986, 318] width 309 height 42
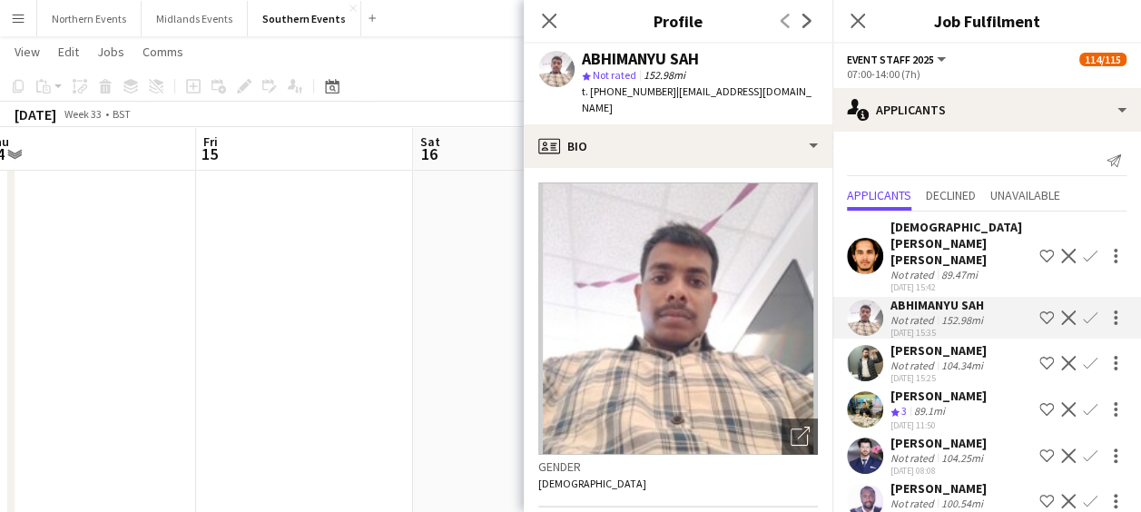
click at [1004, 297] on div "ABHIMANYU SAH Not rated 152.98mi [DATE] 15:35 Shortlist crew Decline Confirm" at bounding box center [986, 318] width 309 height 42
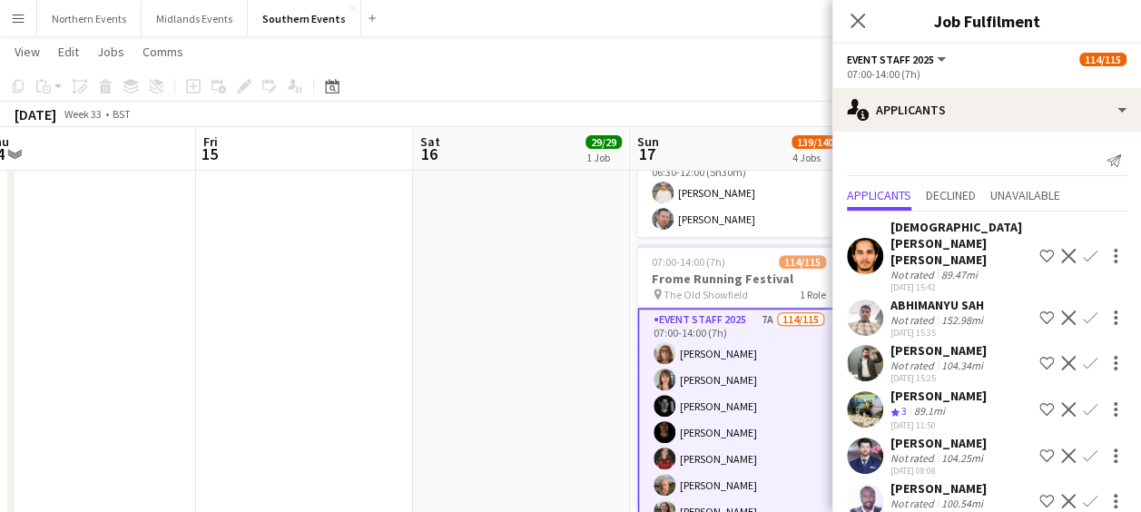
scroll to position [55, 0]
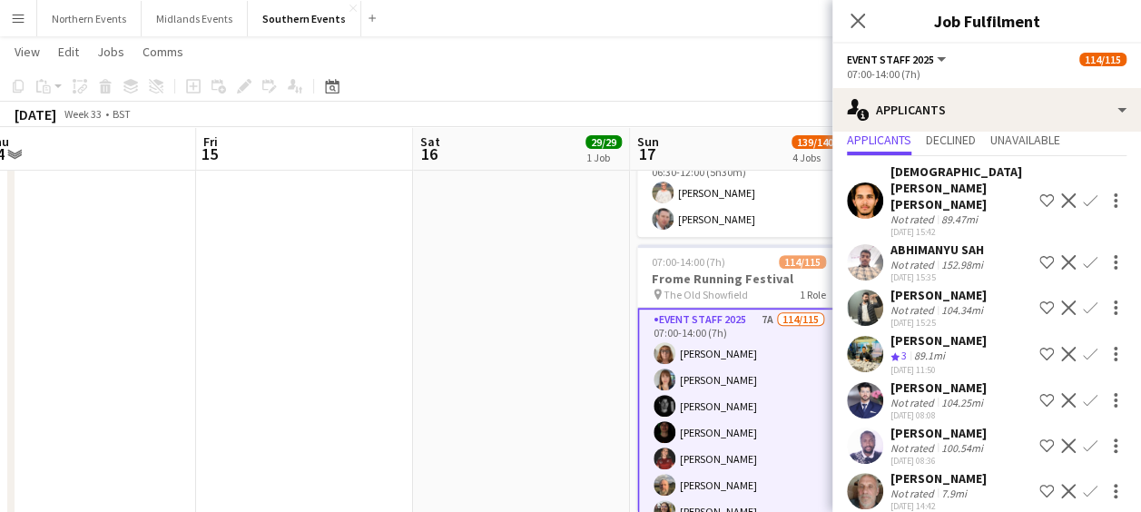
click at [1083, 484] on app-icon "Confirm" at bounding box center [1090, 491] width 15 height 15
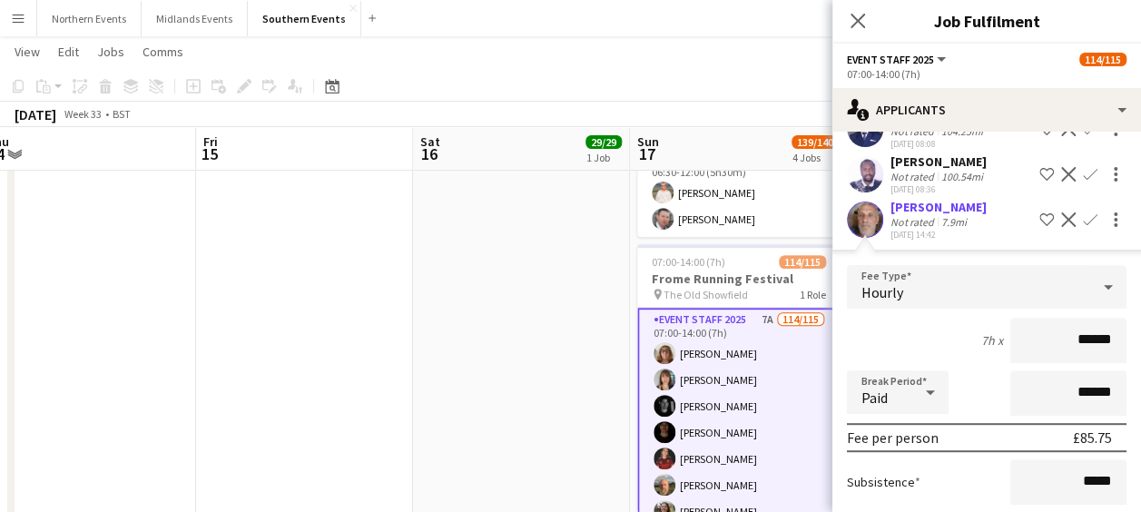
scroll to position [467, 0]
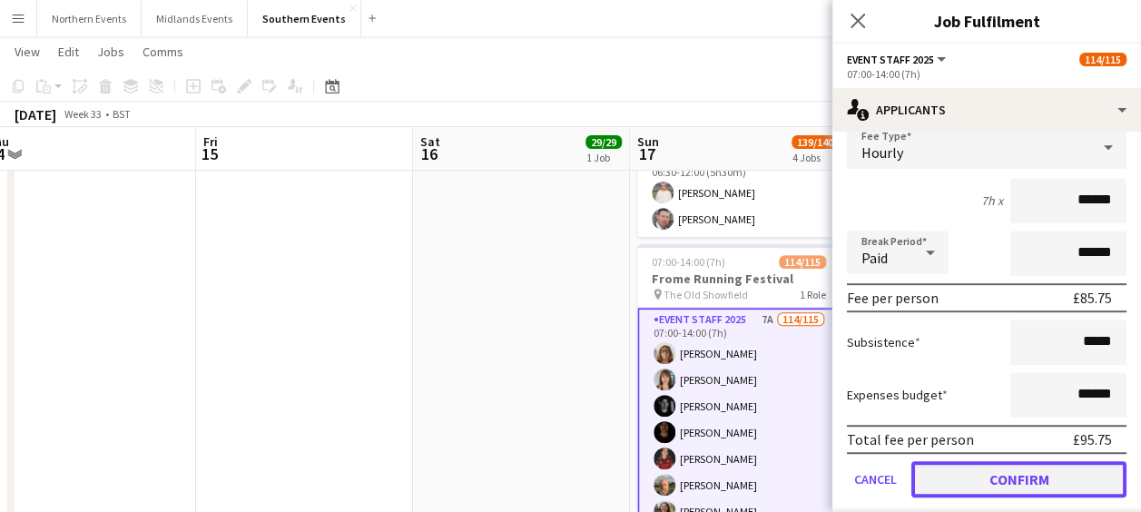
click at [1044, 461] on button "Confirm" at bounding box center [1018, 479] width 215 height 36
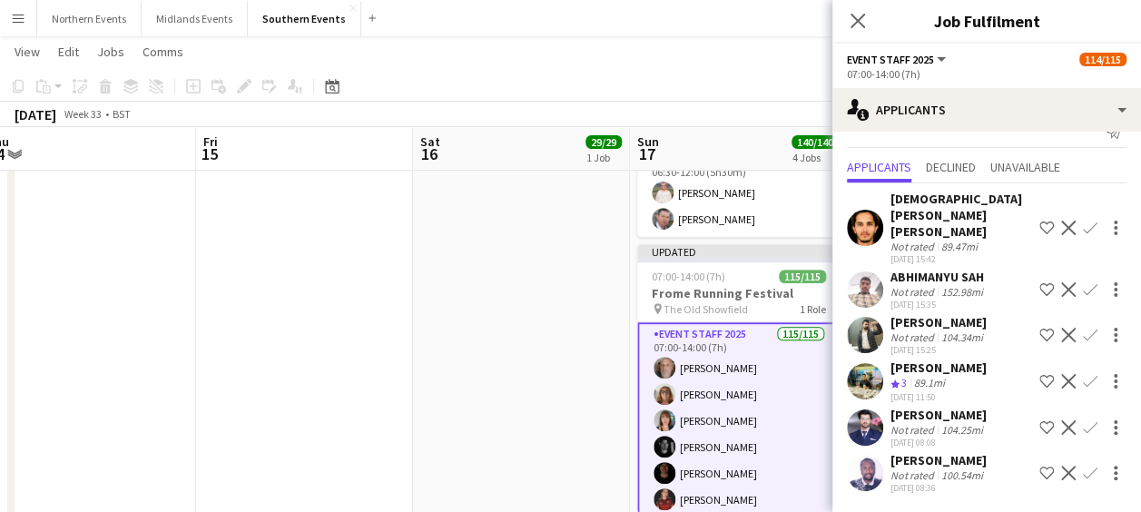
scroll to position [0, 0]
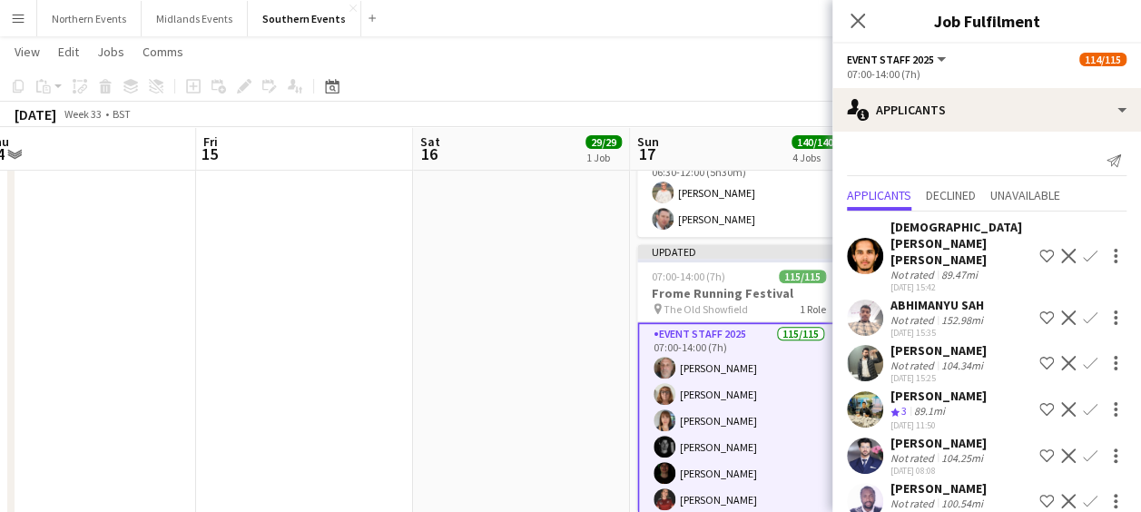
click at [490, 388] on app-date-cell "08:00-12:00 (4h) 29/29 Greenwich 5k and 10k pin Greenwich Park Bandstand 1 Role…" at bounding box center [521, 357] width 217 height 941
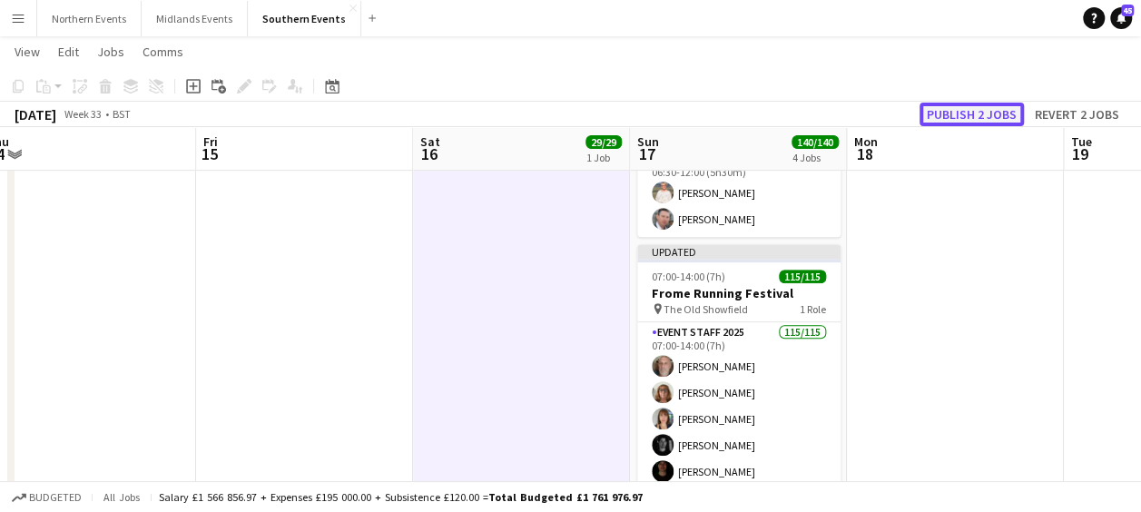
click at [949, 114] on button "Publish 2 jobs" at bounding box center [971, 115] width 104 height 24
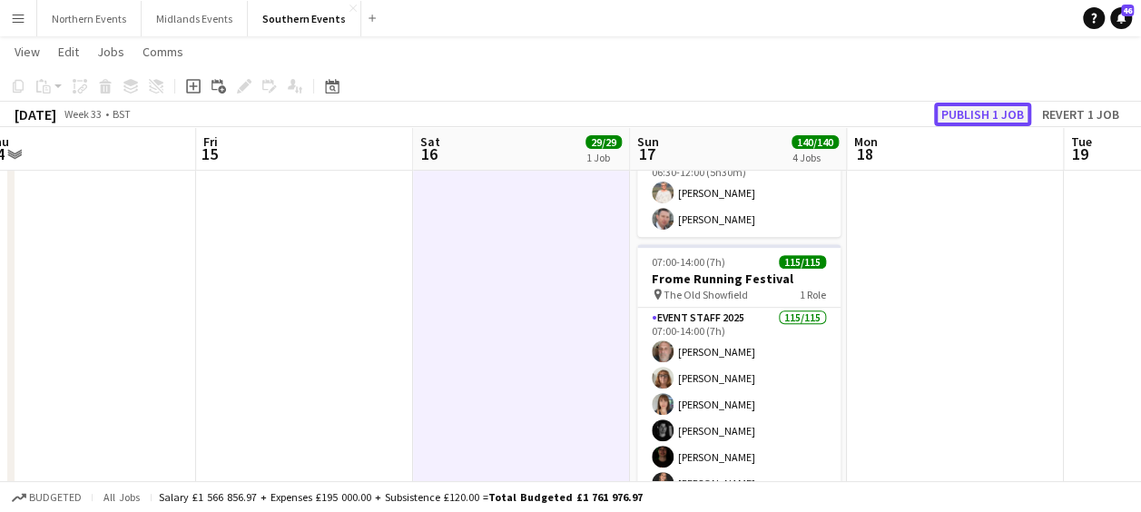
click at [991, 109] on button "Publish 1 job" at bounding box center [982, 115] width 97 height 24
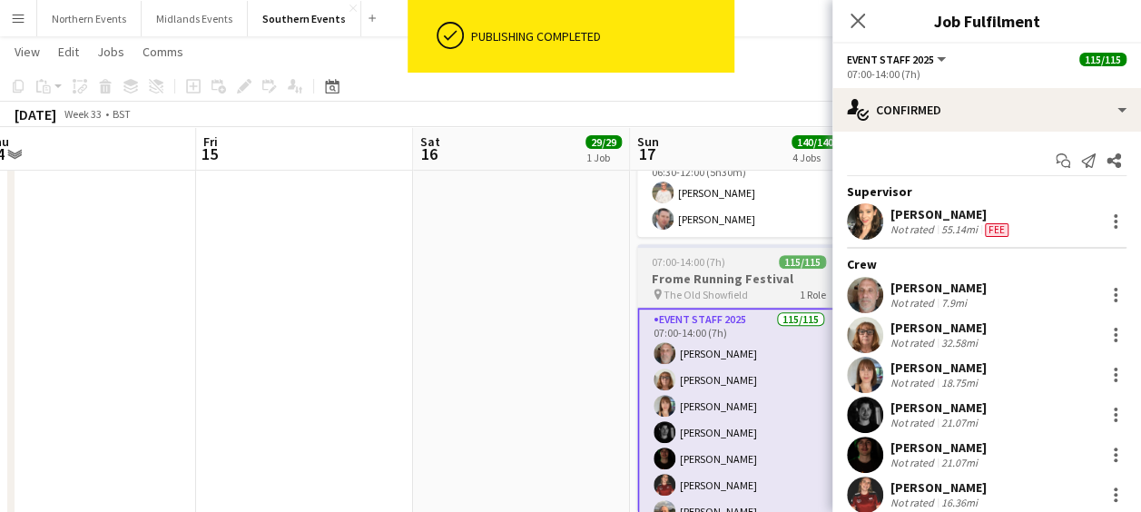
click at [731, 278] on h3 "Frome Running Festival" at bounding box center [738, 278] width 203 height 16
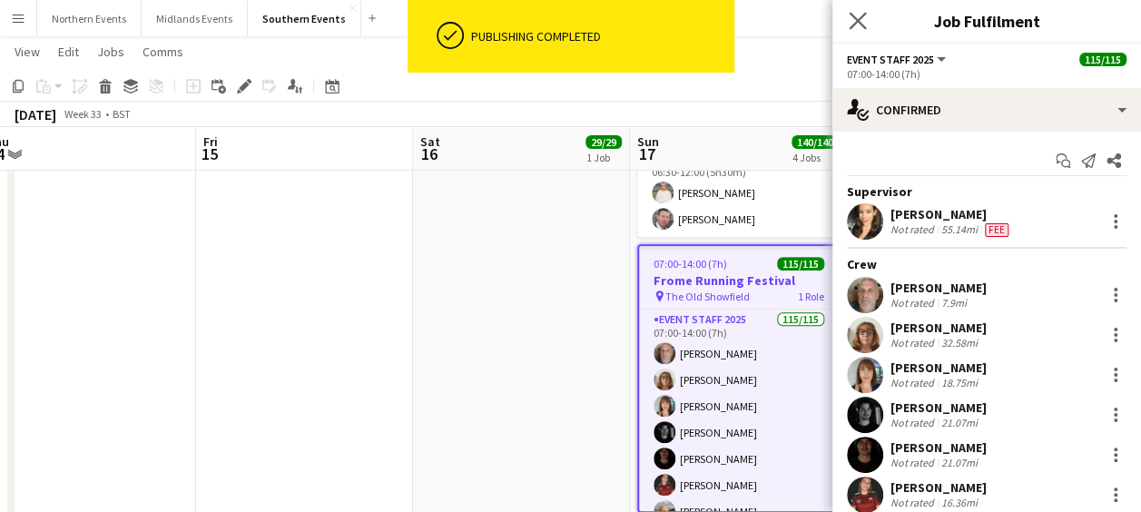
click at [866, 22] on app-icon "Close pop-in" at bounding box center [858, 21] width 26 height 26
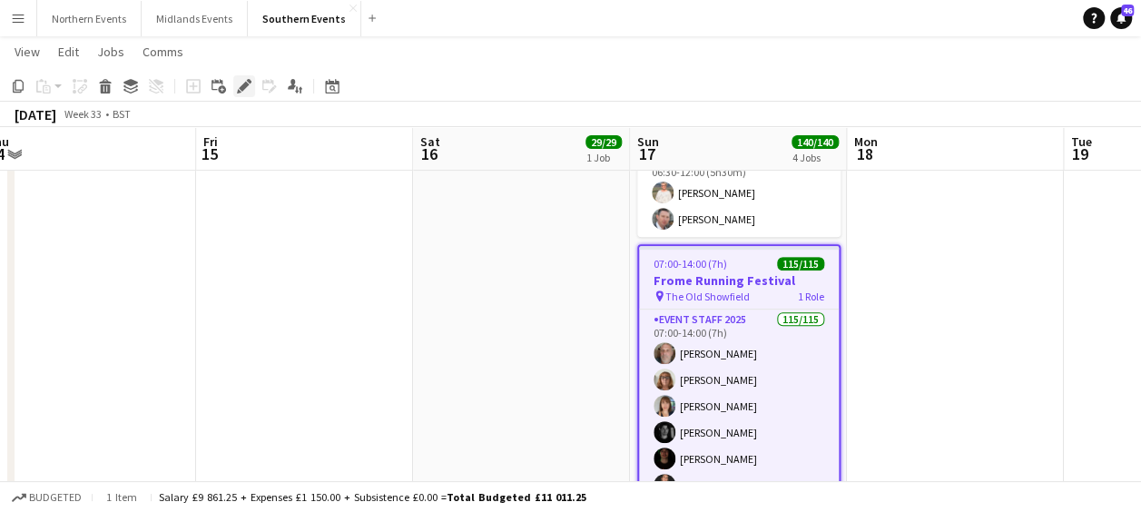
click at [241, 91] on icon at bounding box center [244, 87] width 10 height 10
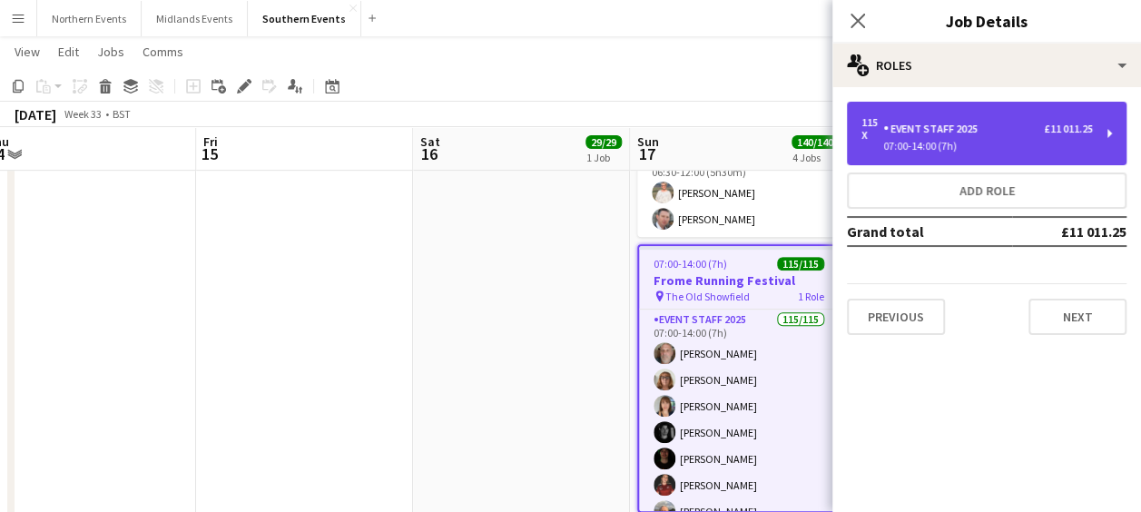
click at [922, 133] on div "Event Staff 2025" at bounding box center [934, 129] width 102 height 13
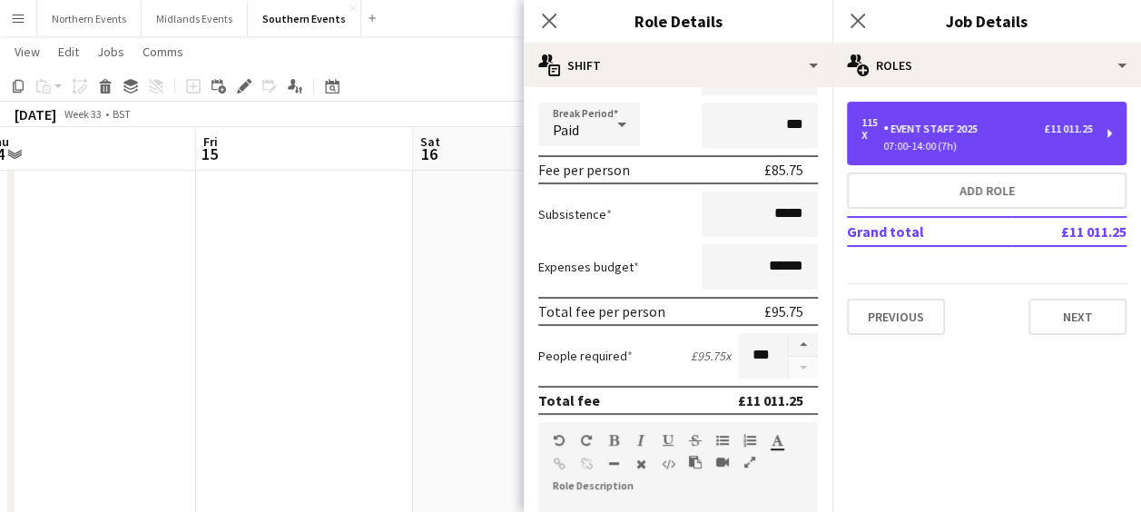
scroll to position [211, 0]
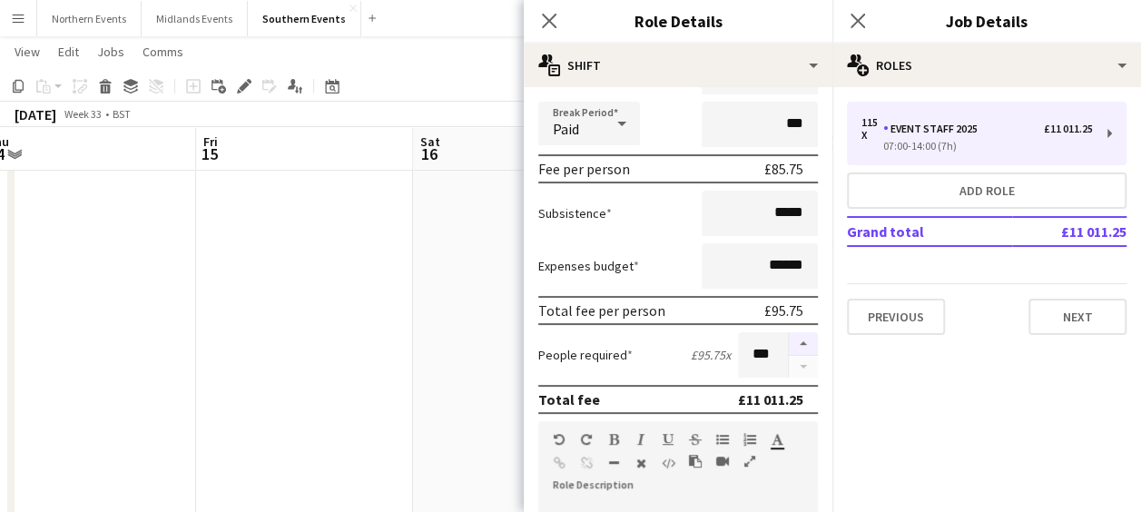
click at [789, 344] on button "button" at bounding box center [803, 344] width 29 height 24
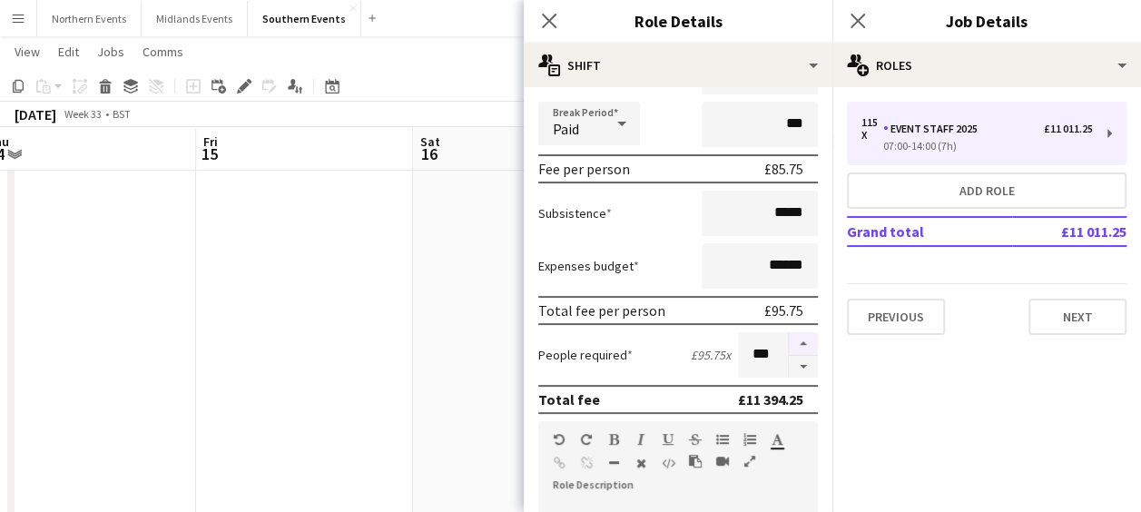
type input "***"
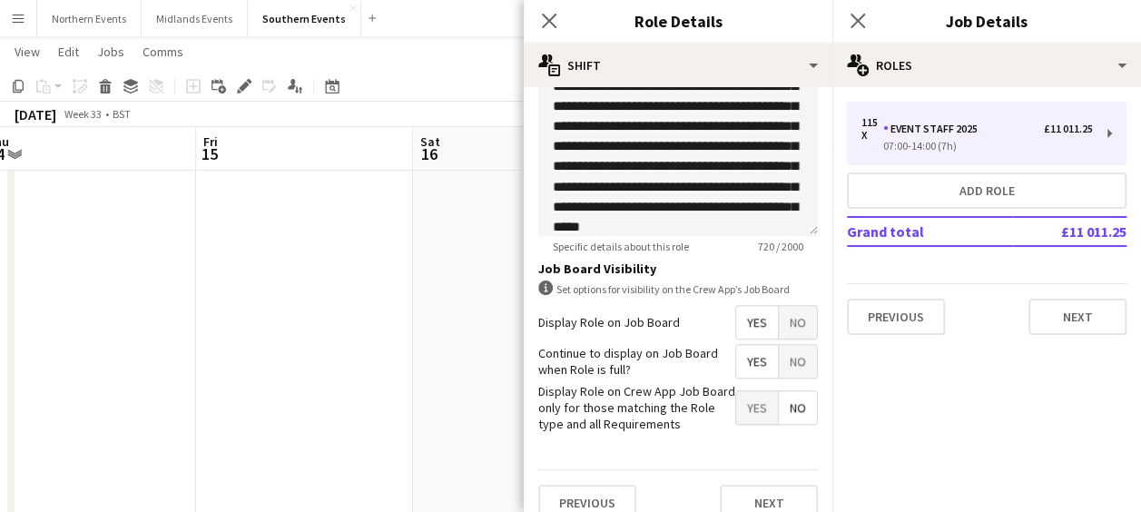
scroll to position [716, 0]
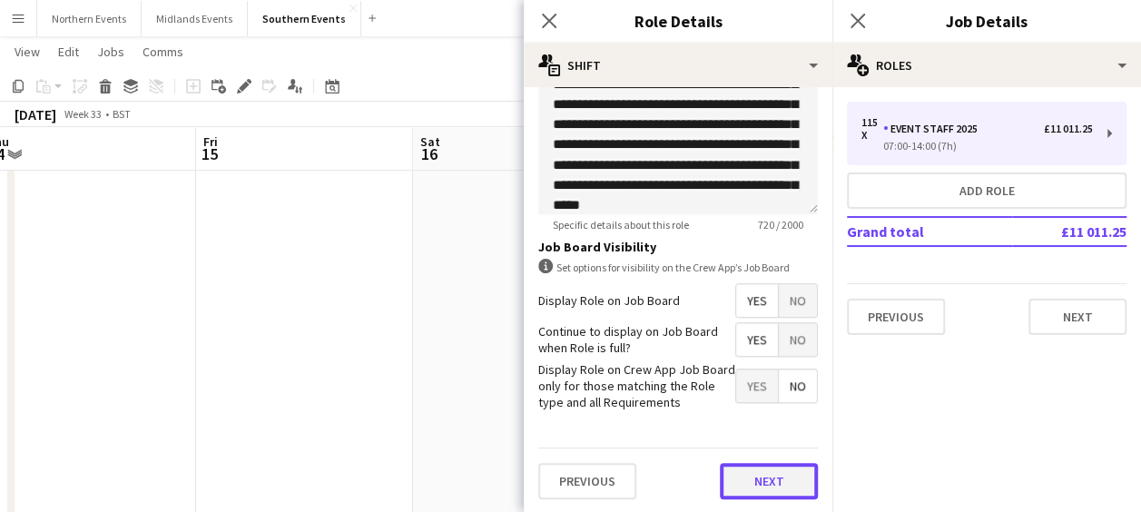
click at [750, 487] on button "Next" at bounding box center [769, 481] width 98 height 36
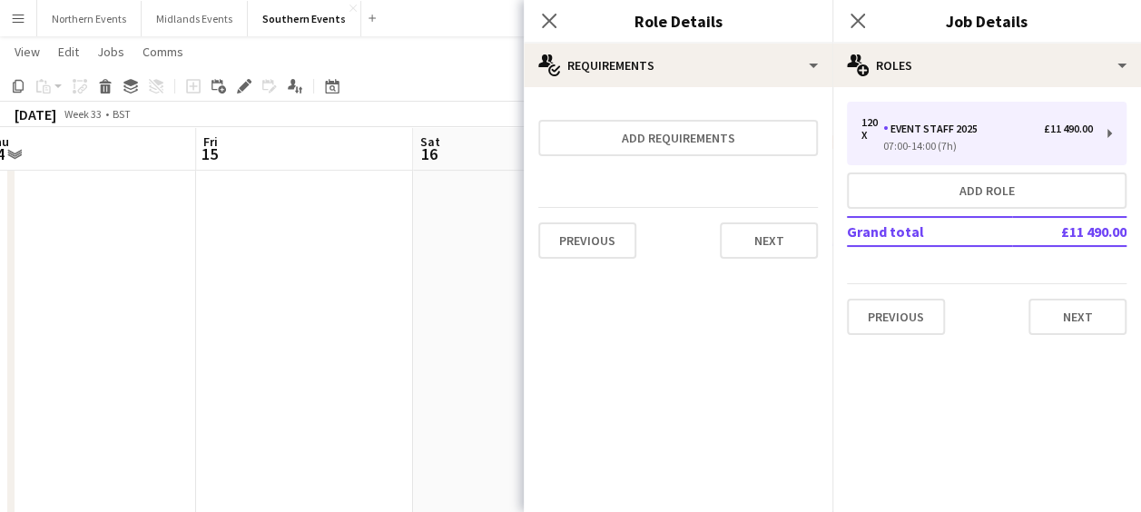
scroll to position [0, 0]
click at [769, 260] on div "Previous Next" at bounding box center [678, 240] width 280 height 66
click at [763, 245] on button "Next" at bounding box center [769, 240] width 98 height 36
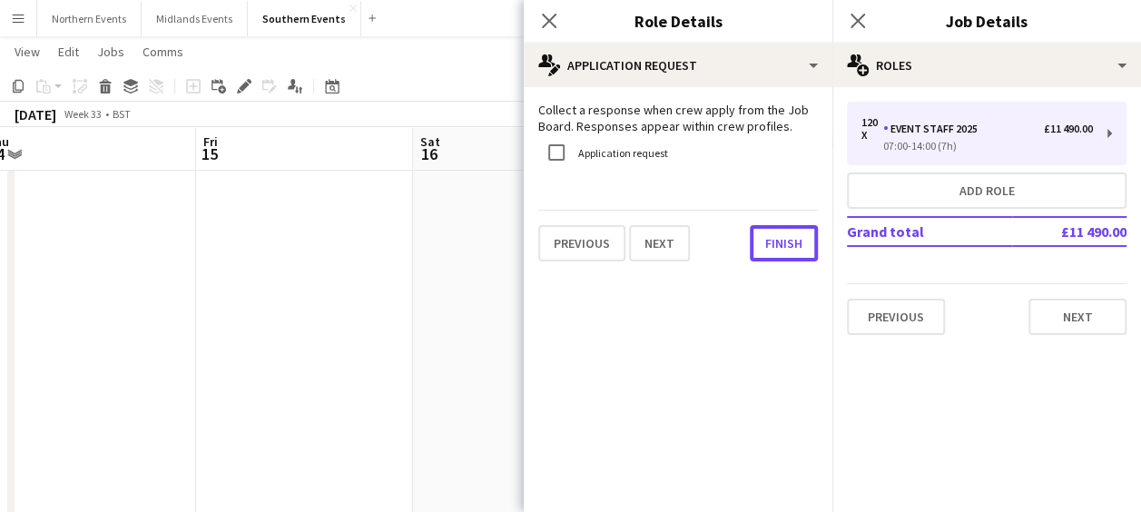
click at [763, 245] on button "Finish" at bounding box center [784, 243] width 68 height 36
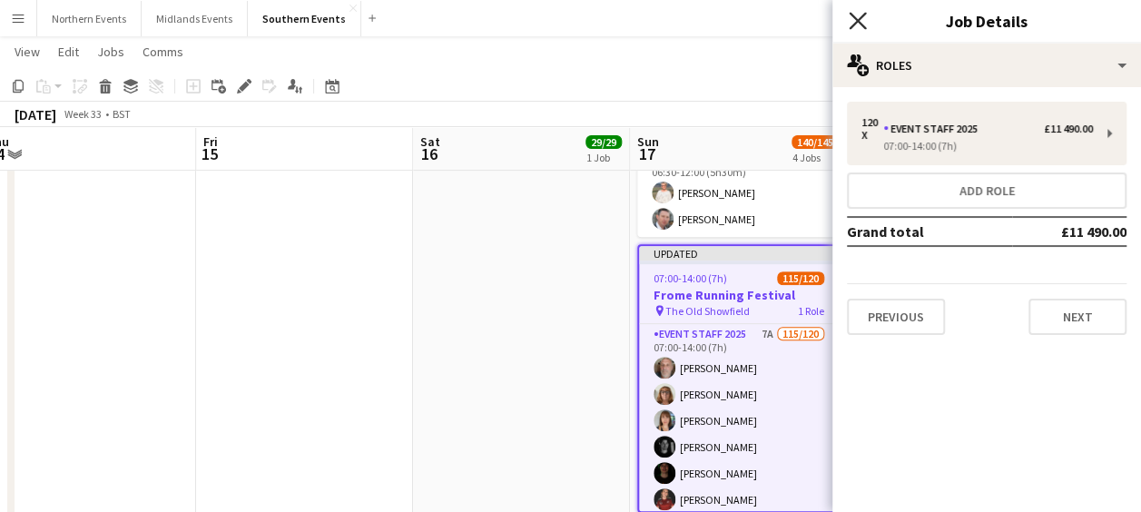
click at [851, 18] on icon "Close pop-in" at bounding box center [857, 20] width 17 height 17
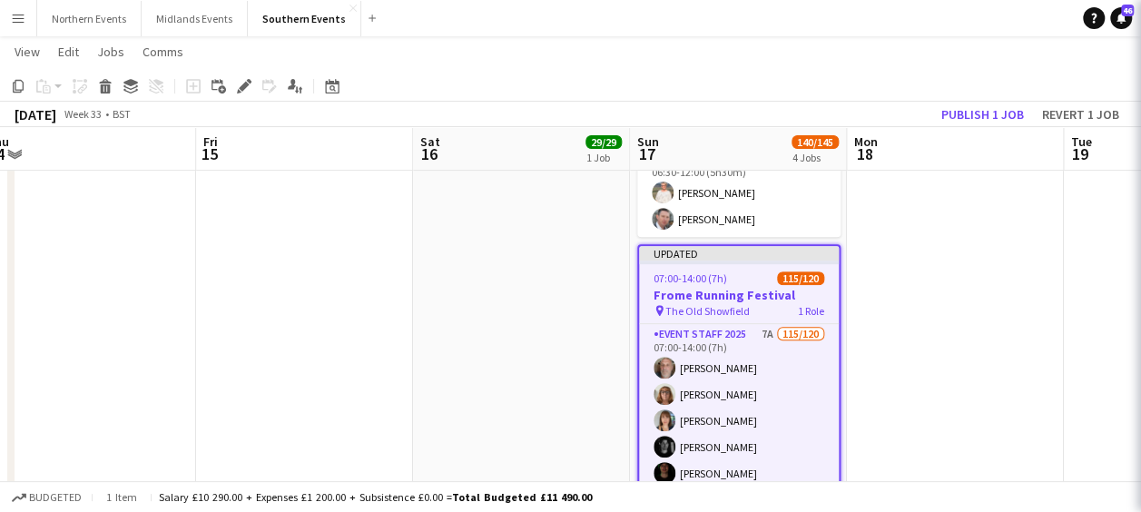
click at [942, 89] on app-toolbar "Copy Paste Paste Ctrl+V Paste with crew Ctrl+Shift+V Paste linked Job [GEOGRAPH…" at bounding box center [570, 86] width 1141 height 31
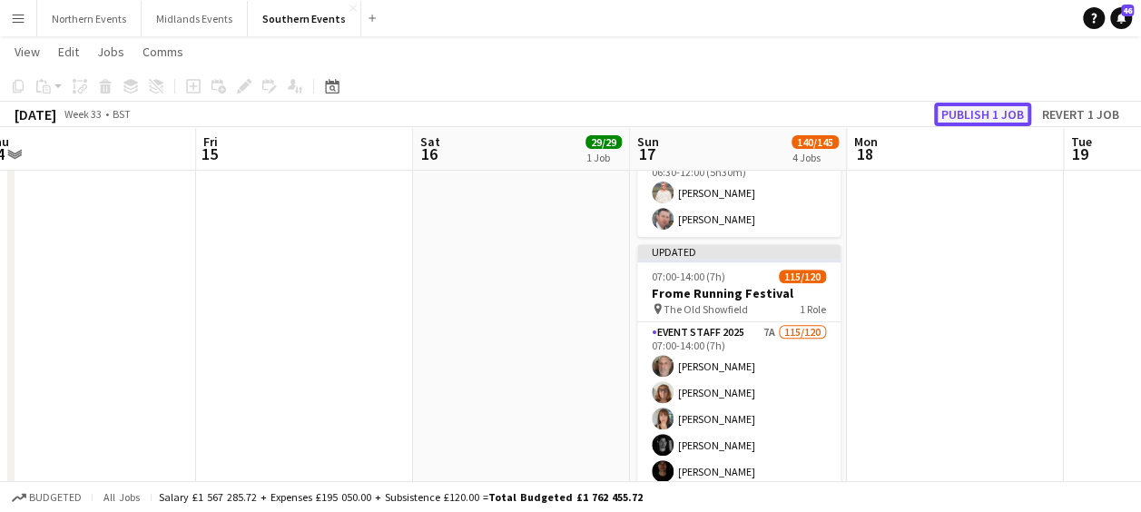
click at [965, 113] on button "Publish 1 job" at bounding box center [982, 115] width 97 height 24
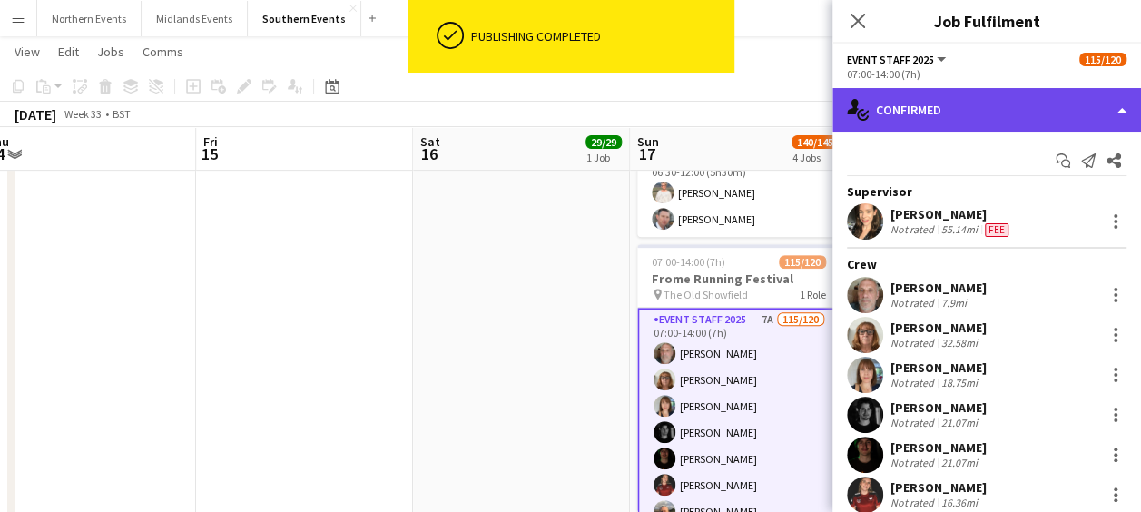
click at [993, 103] on div "single-neutral-actions-check-2 Confirmed" at bounding box center [986, 110] width 309 height 44
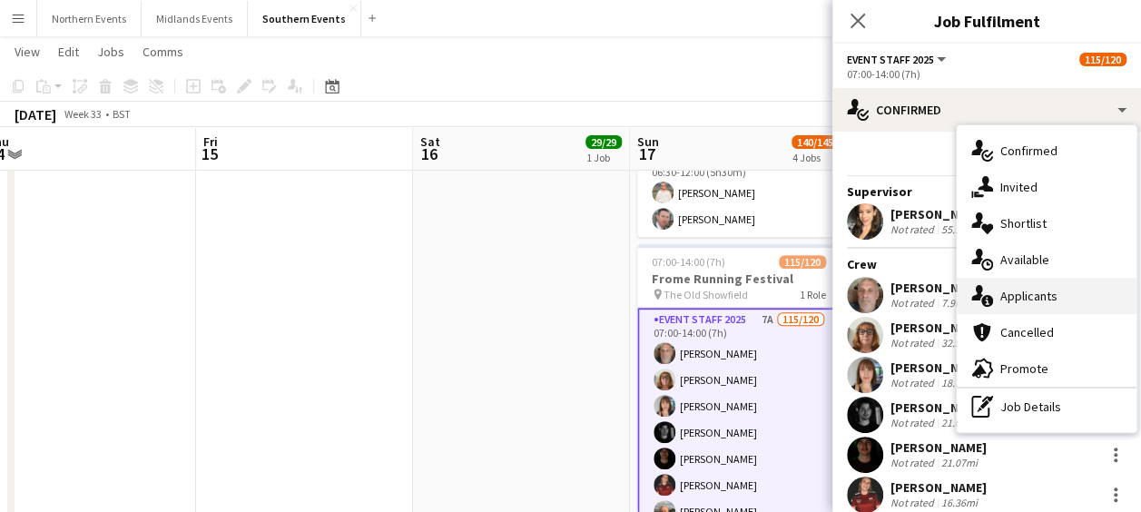
click at [1016, 293] on div "single-neutral-actions-information Applicants" at bounding box center [1047, 296] width 180 height 36
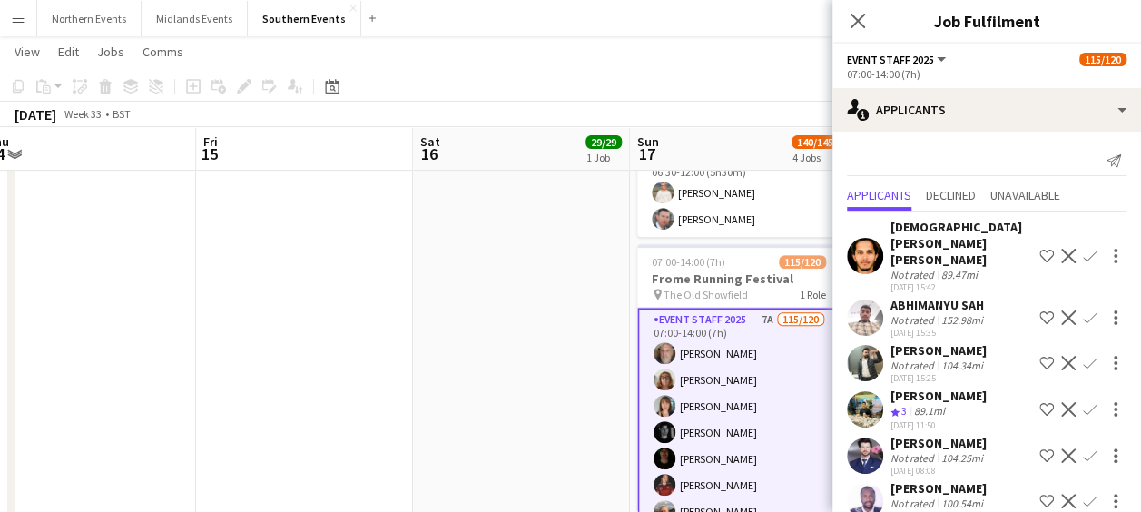
scroll to position [55, 0]
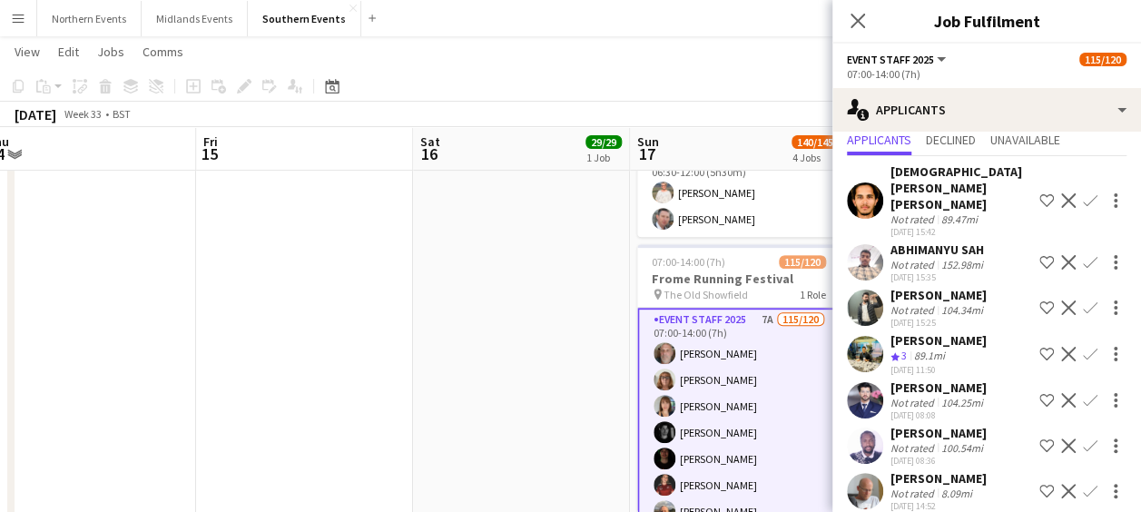
click at [1083, 484] on app-icon "Confirm" at bounding box center [1090, 491] width 15 height 15
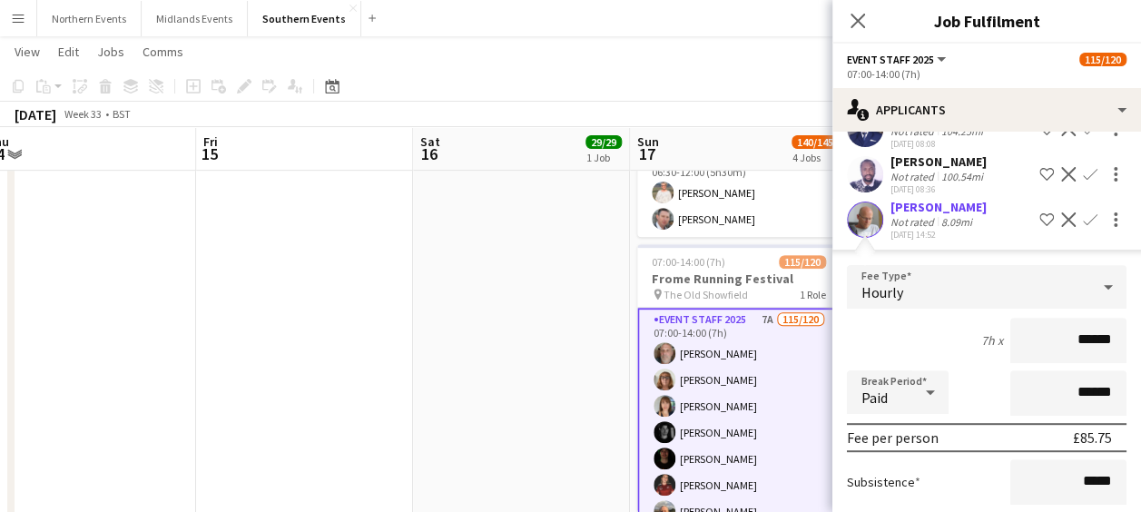
scroll to position [467, 0]
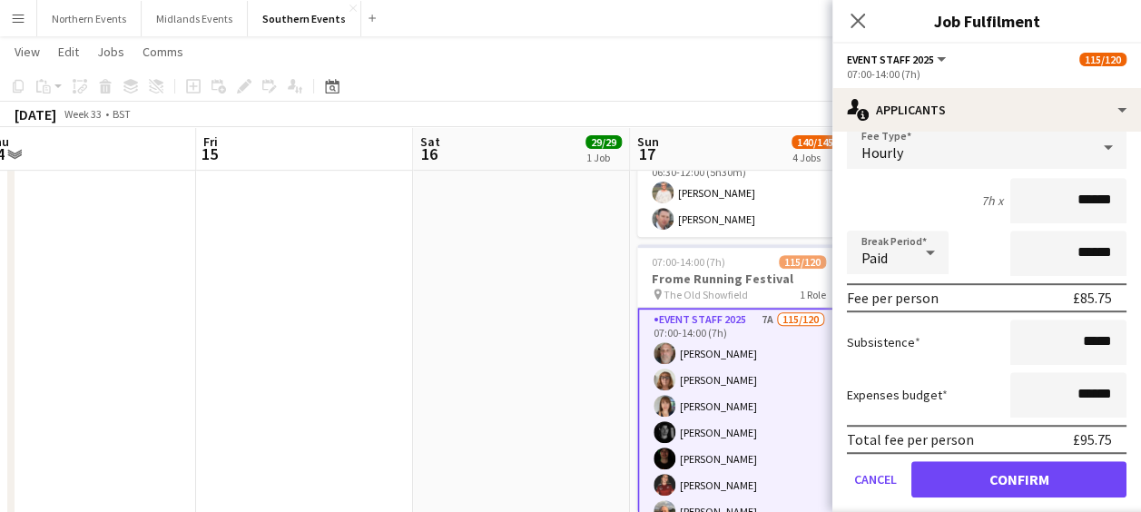
click at [1116, 468] on form "Fee Type Hourly 7h x ****** Break Period Paid ****** Fee per person £85.75 Subs…" at bounding box center [986, 319] width 309 height 388
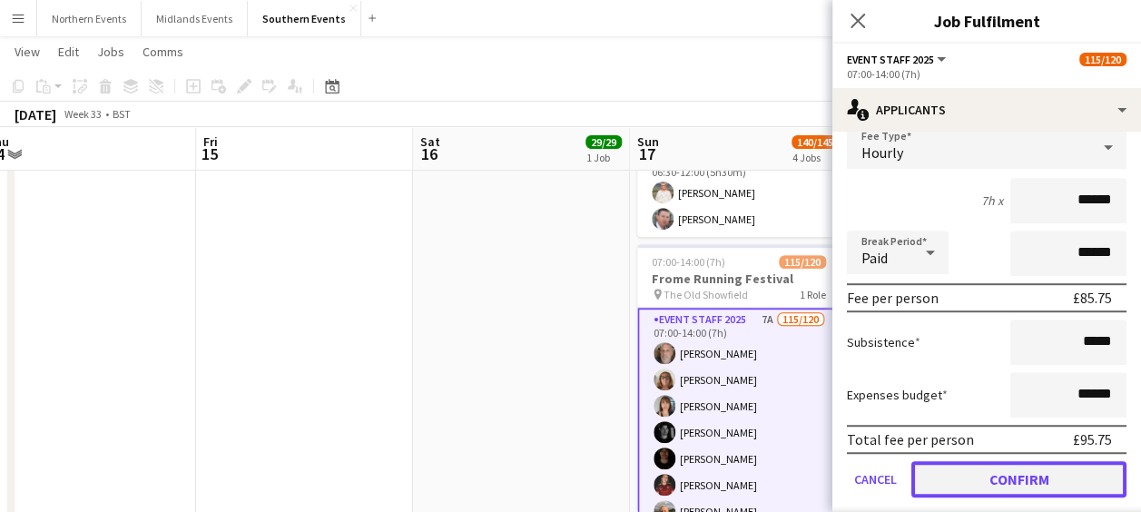
click at [1047, 465] on button "Confirm" at bounding box center [1018, 479] width 215 height 36
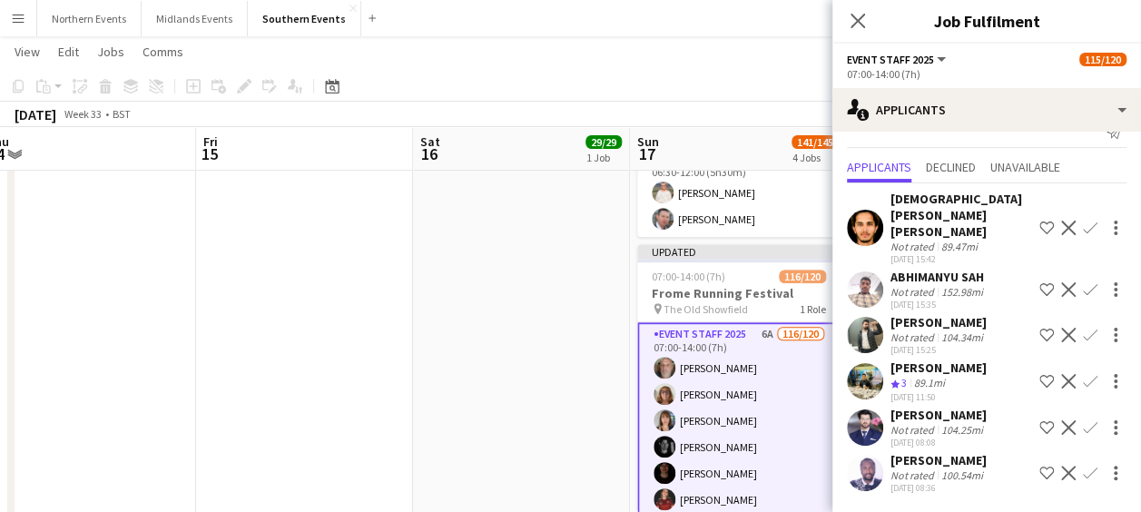
scroll to position [0, 0]
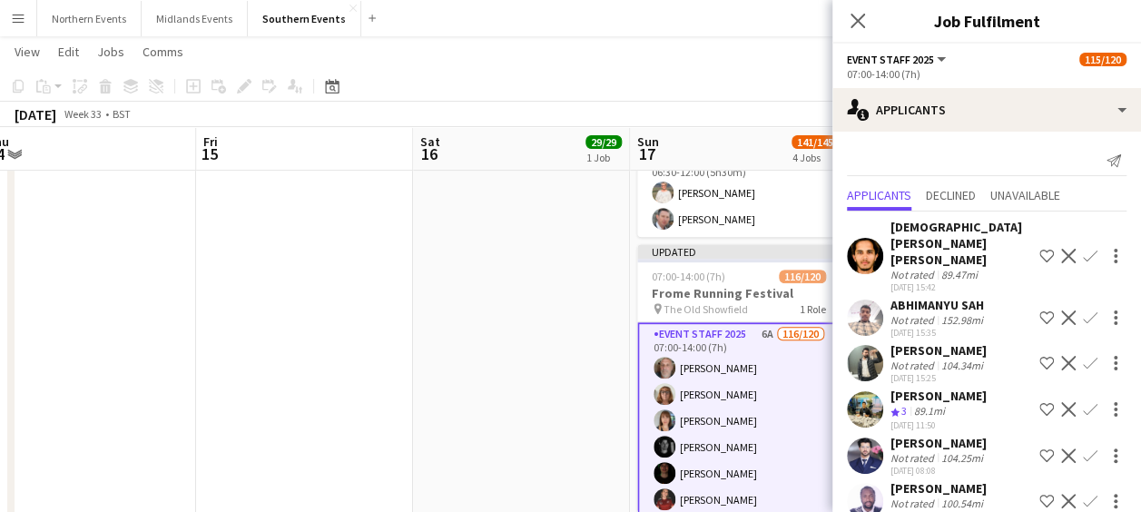
click at [565, 438] on app-date-cell "08:00-12:00 (4h) 29/29 Greenwich 5k and 10k pin Greenwich Park Bandstand 1 Role…" at bounding box center [521, 357] width 217 height 941
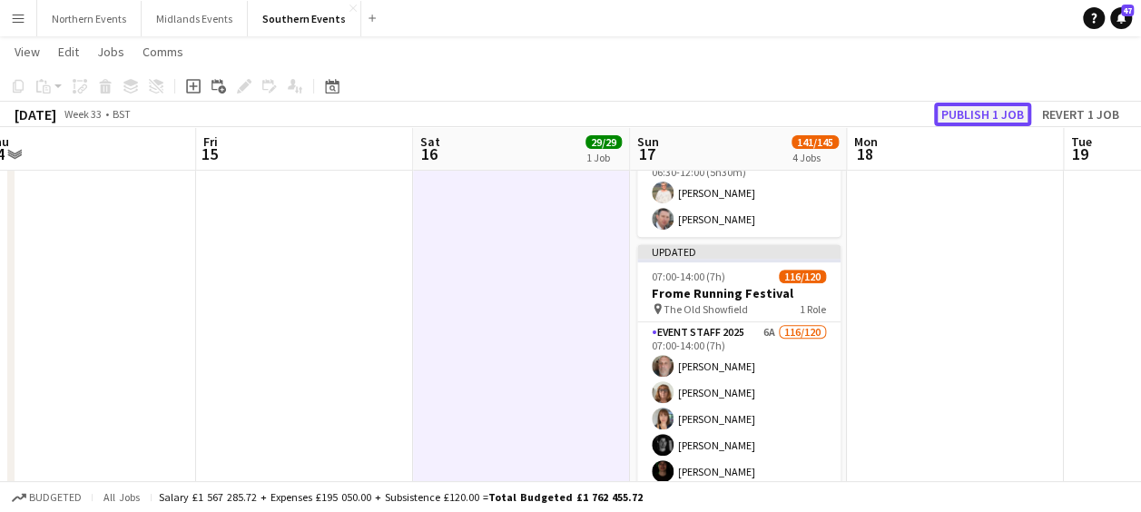
click at [970, 111] on button "Publish 1 job" at bounding box center [982, 115] width 97 height 24
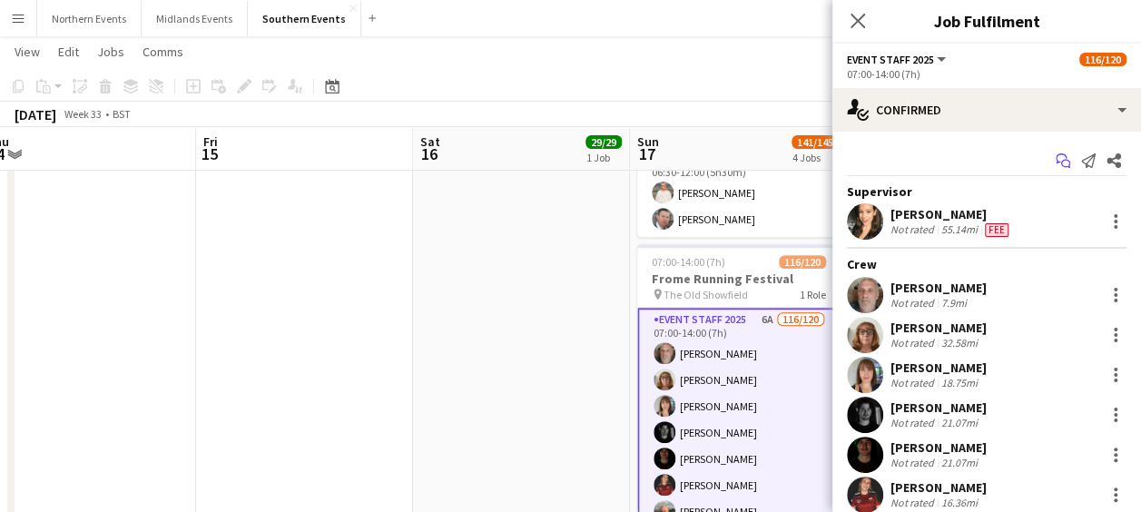
click at [1056, 160] on icon "Start chat" at bounding box center [1063, 160] width 15 height 15
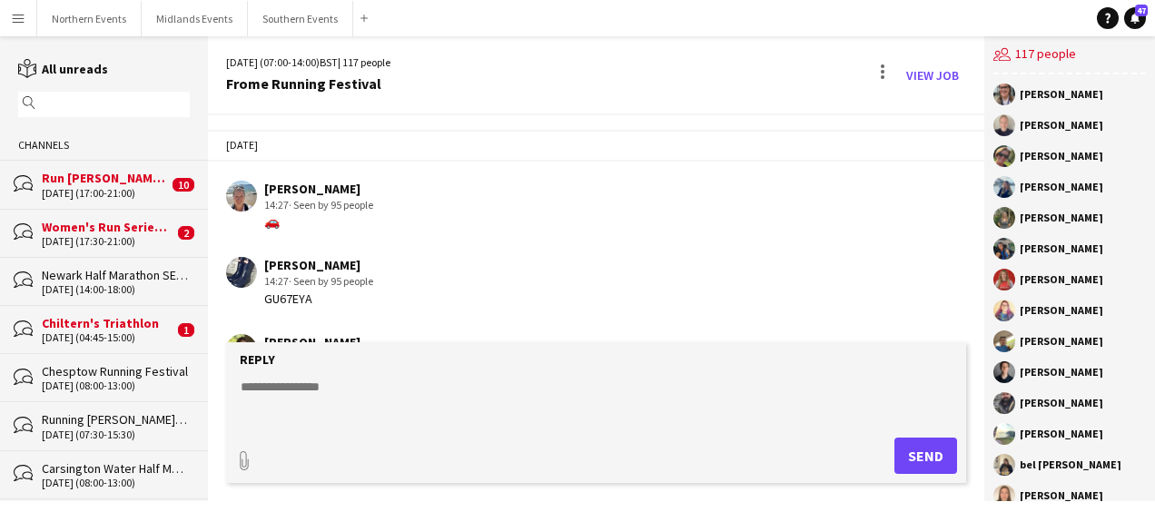
scroll to position [4066, 0]
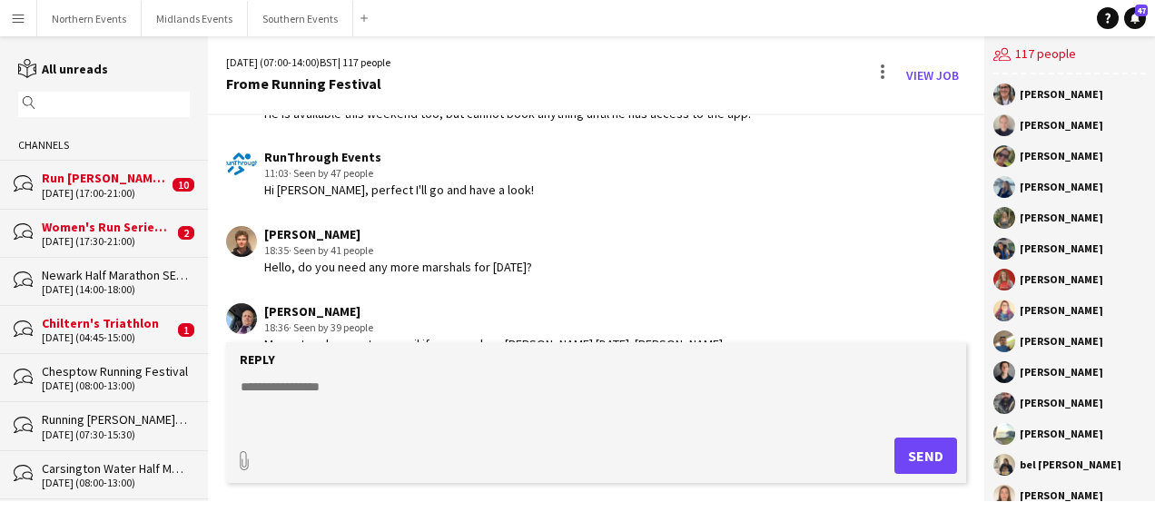
click at [356, 398] on textarea at bounding box center [600, 401] width 722 height 47
type textarea "**********"
click at [915, 454] on button "Send" at bounding box center [925, 456] width 63 height 36
